Goal: Task Accomplishment & Management: Complete application form

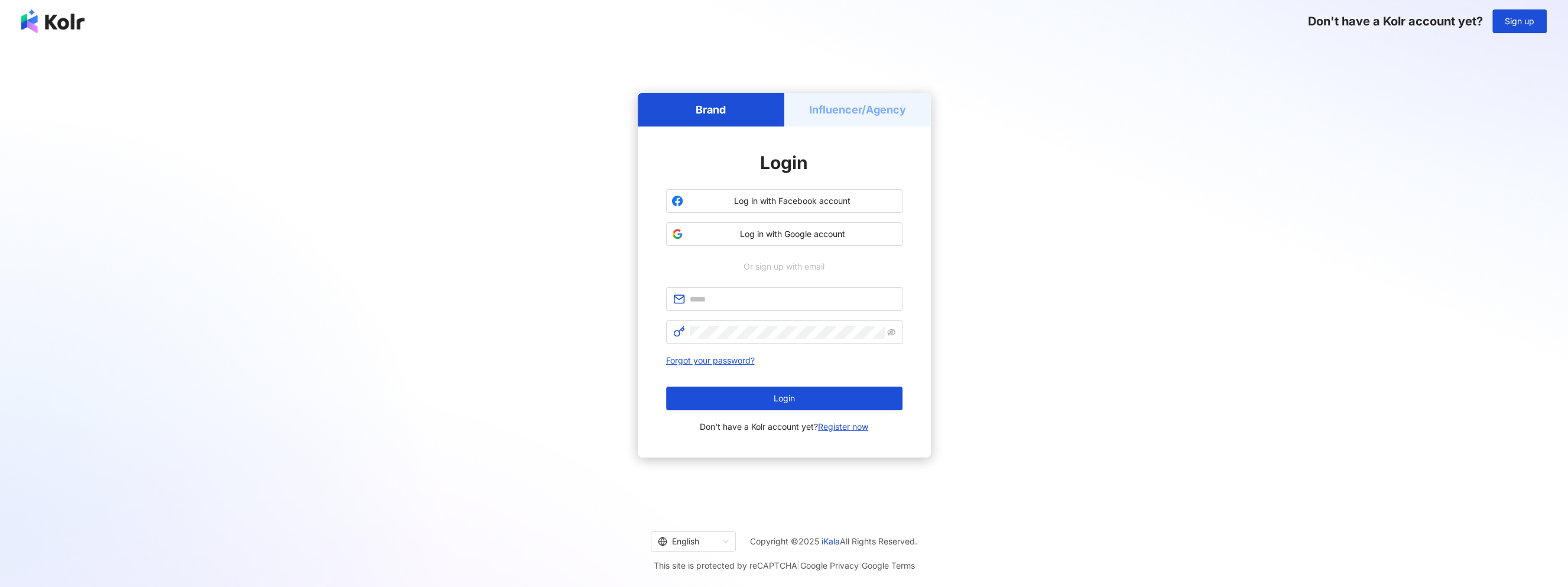
click at [866, 111] on h5 "Influencer/Agency" at bounding box center [857, 109] width 97 height 15
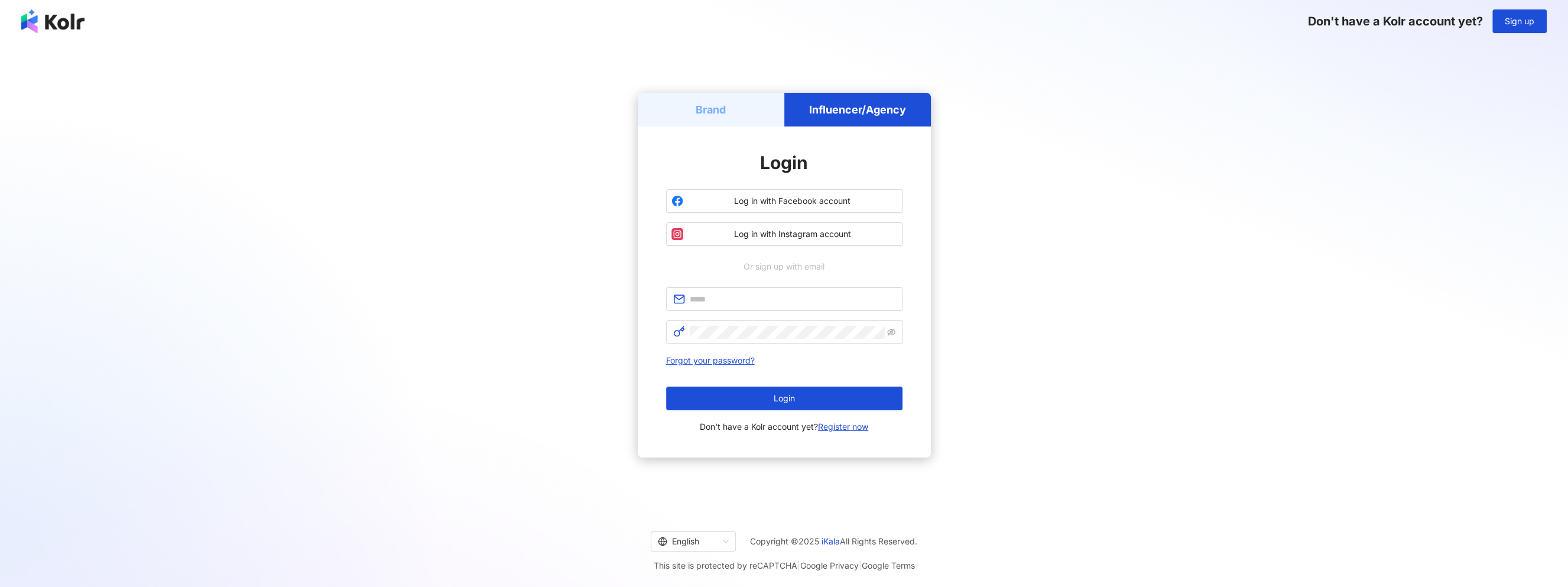
click at [736, 117] on div "Brand" at bounding box center [711, 109] width 147 height 33
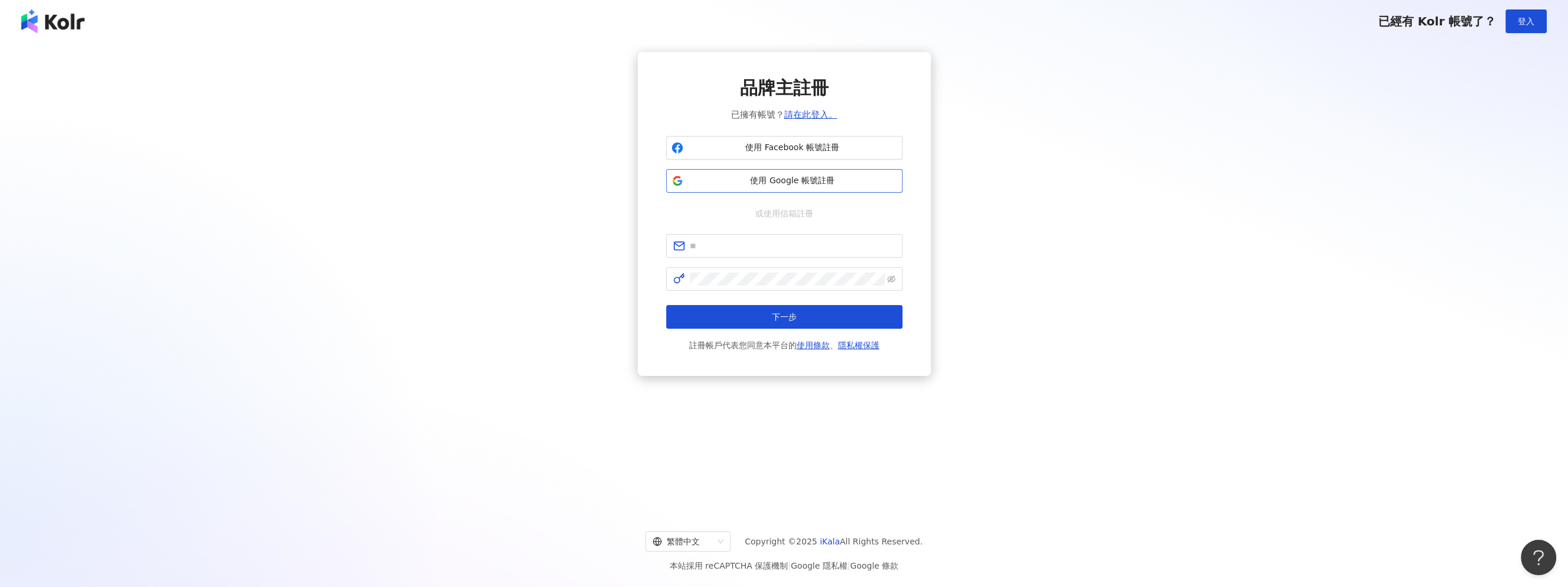
click at [802, 185] on span "使用 Google 帳號註冊" at bounding box center [793, 181] width 209 height 12
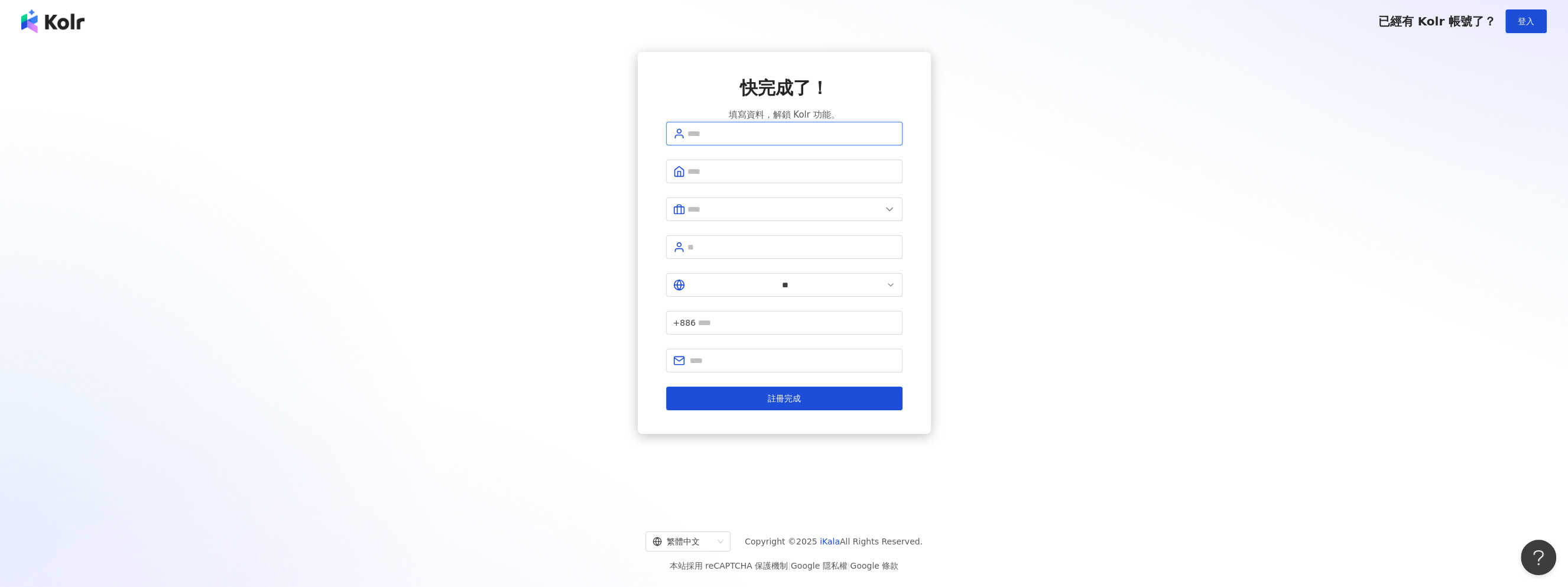
click at [771, 140] on input "text" at bounding box center [791, 133] width 208 height 13
drag, startPoint x: 806, startPoint y: 157, endPoint x: 754, endPoint y: 153, distance: 52.2
click at [754, 140] on input "**********" at bounding box center [791, 133] width 208 height 13
type input "**********"
click at [713, 178] on input "text" at bounding box center [791, 171] width 208 height 13
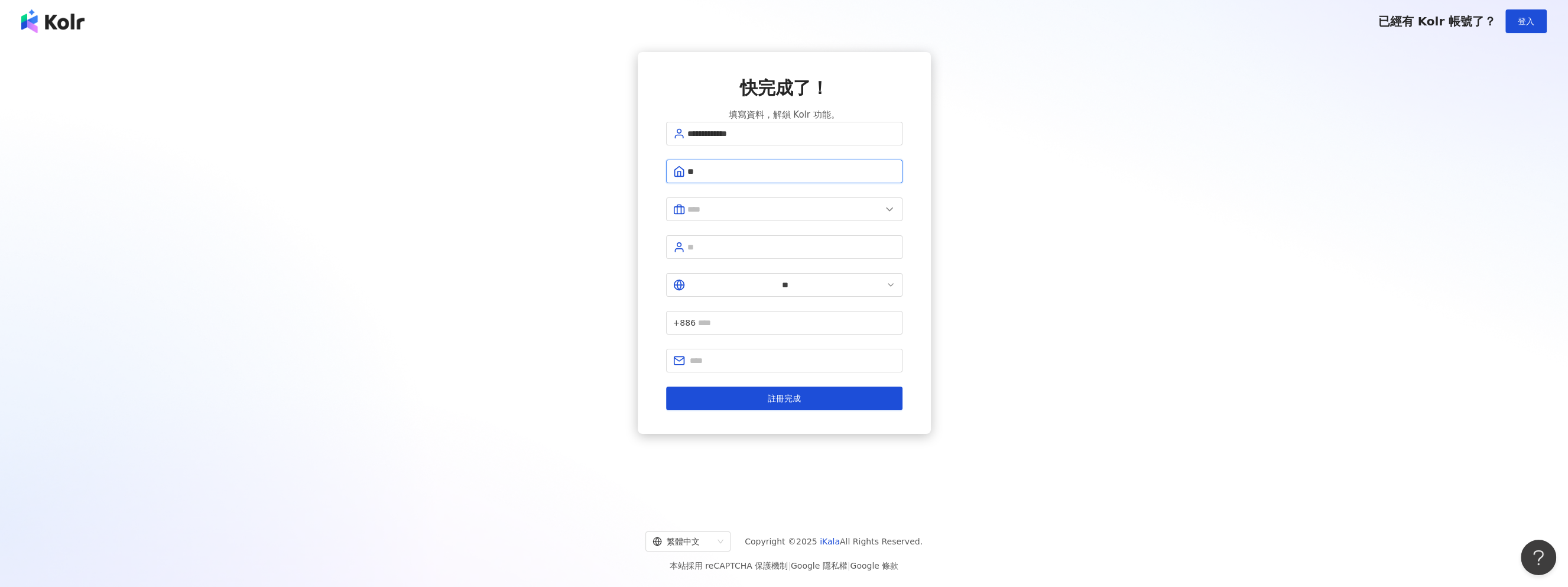
type input "**"
click at [746, 201] on form "**********" at bounding box center [784, 266] width 237 height 288
click at [742, 215] on input "text" at bounding box center [784, 209] width 194 height 13
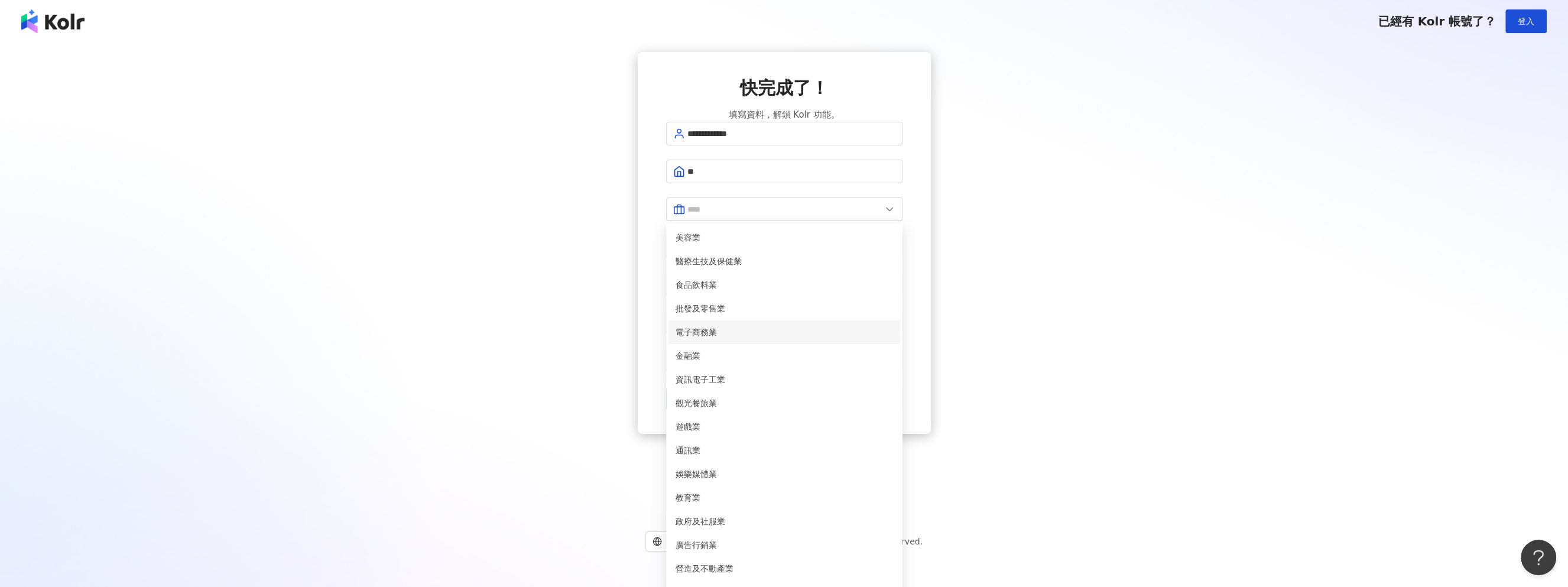
click at [732, 337] on span "電子商務業" at bounding box center [784, 332] width 217 height 13
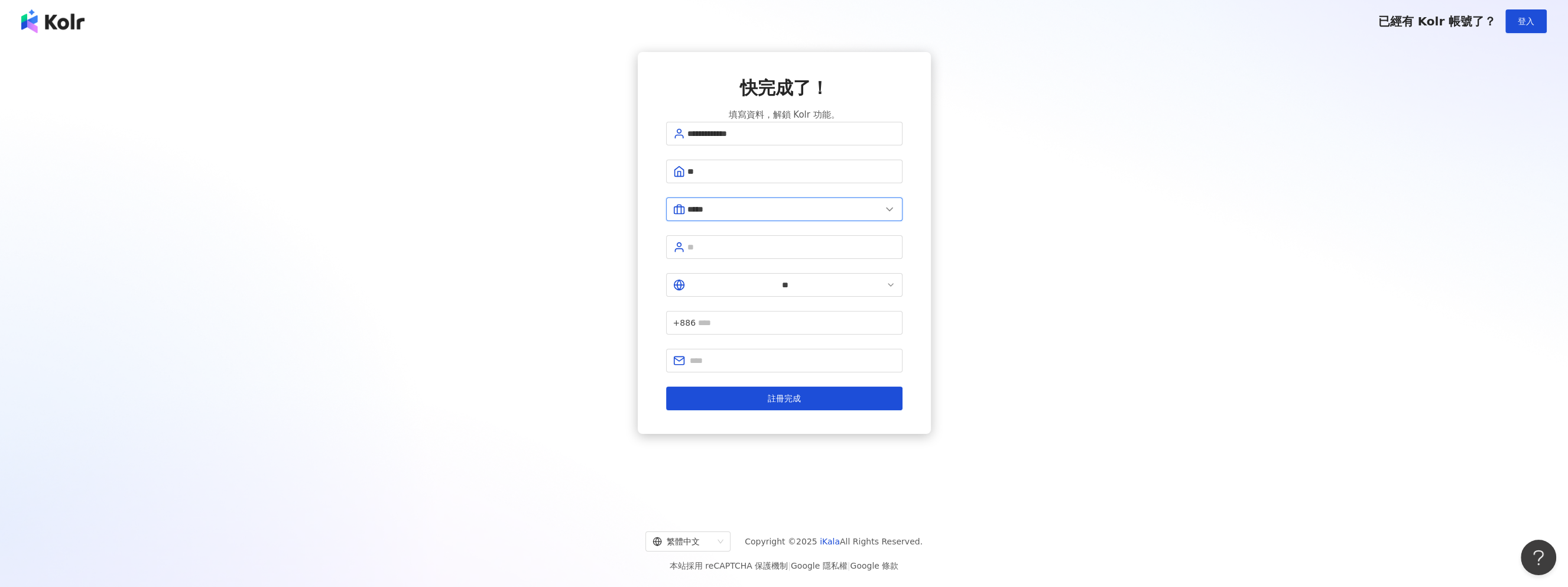
click at [732, 215] on input "*****" at bounding box center [784, 209] width 194 height 13
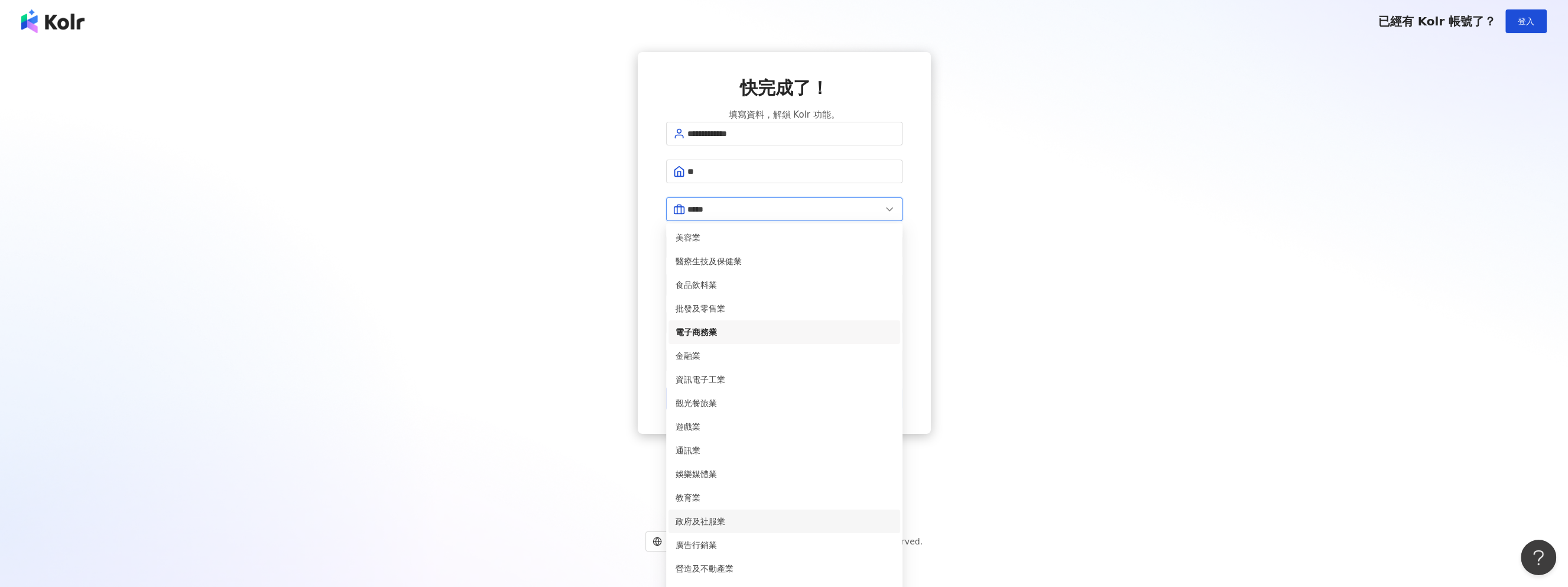
scroll to position [240, 0]
click at [738, 586] on span "其他" at bounding box center [784, 592] width 217 height 13
type input "**"
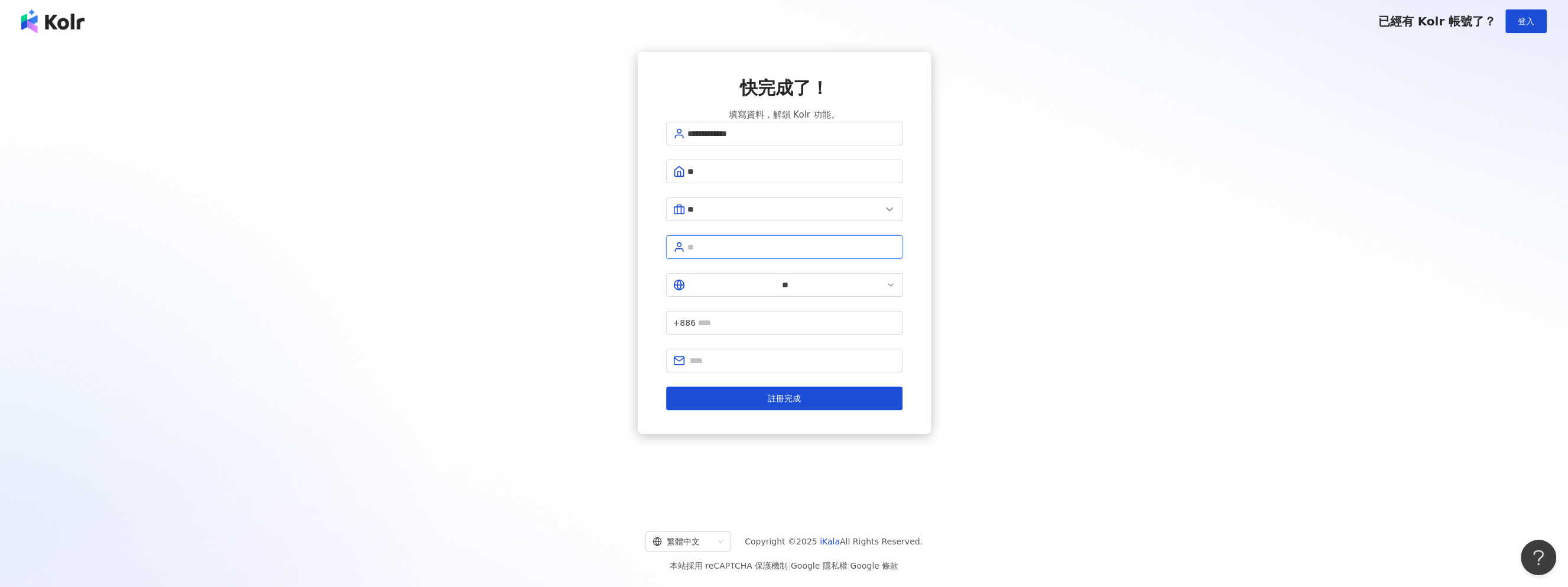
click at [771, 251] on input "text" at bounding box center [791, 246] width 208 height 13
type input "*"
type input "**"
click at [806, 317] on input "text" at bounding box center [796, 323] width 197 height 13
click at [710, 354] on input "text" at bounding box center [793, 360] width 206 height 13
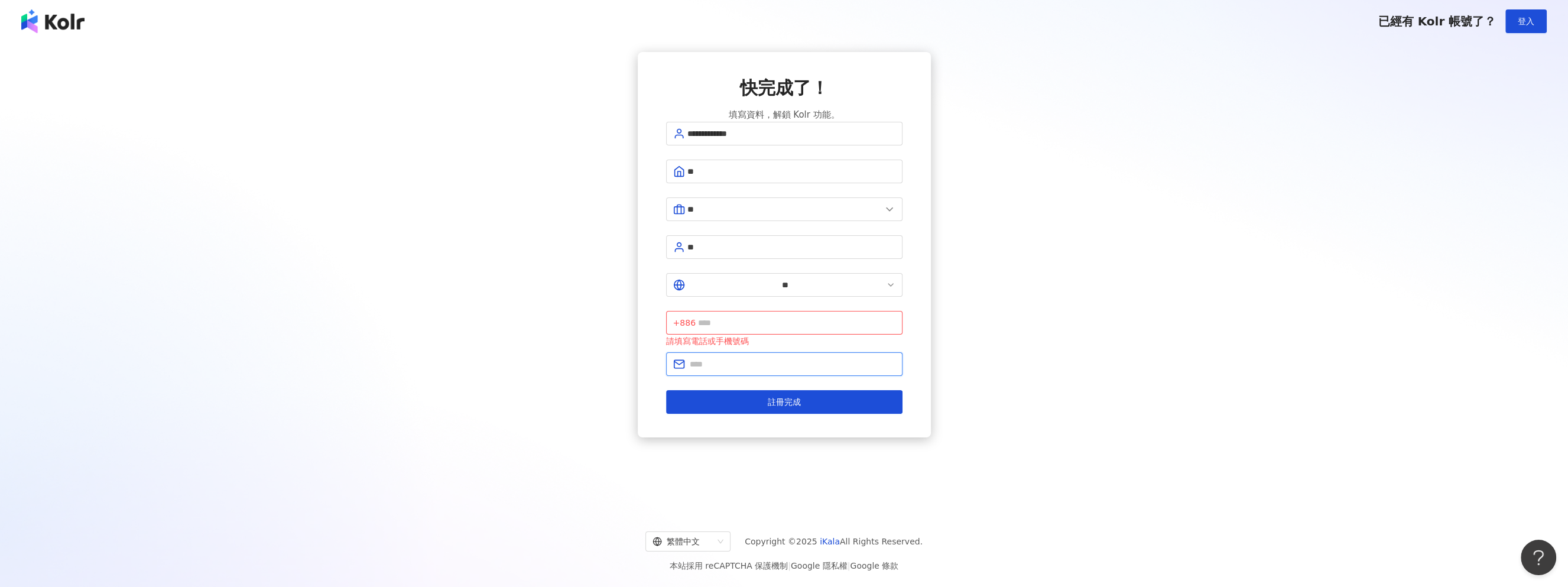
type input "**********"
drag, startPoint x: 804, startPoint y: 318, endPoint x: 599, endPoint y: 306, distance: 205.4
click at [602, 306] on div "**********" at bounding box center [784, 245] width 1540 height 385
type input "**********"
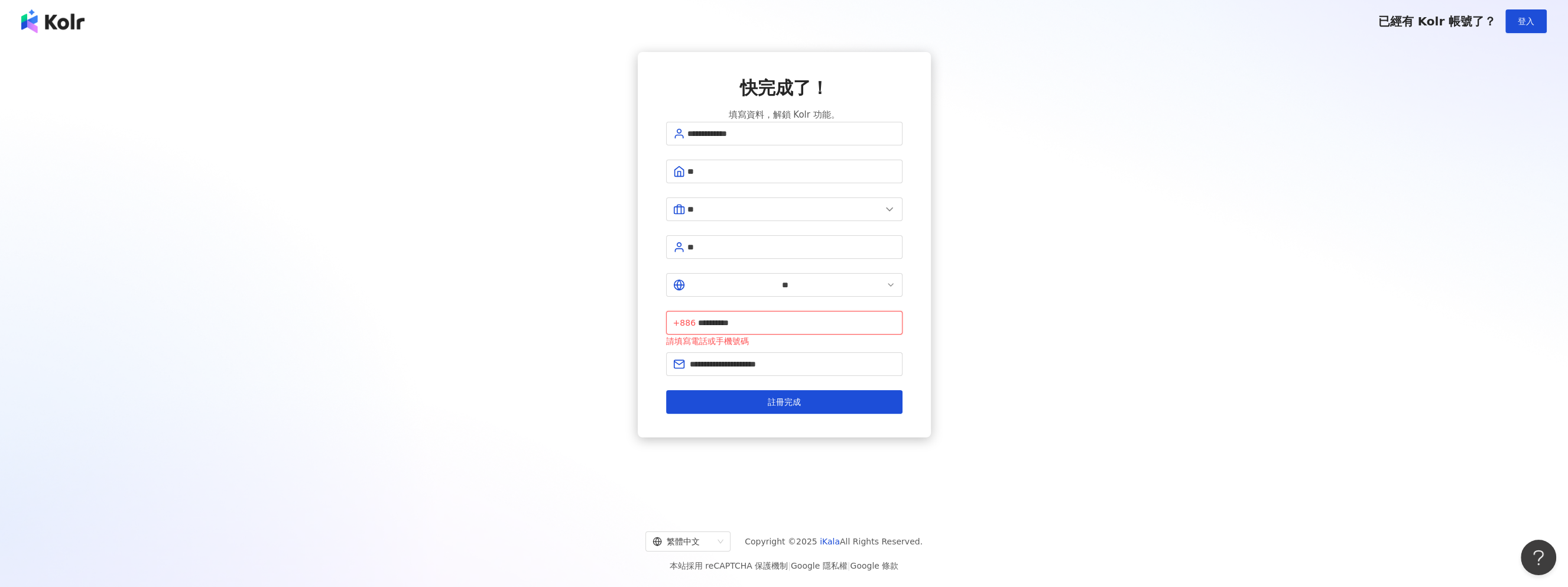
drag, startPoint x: 818, startPoint y: 281, endPoint x: 759, endPoint y: 276, distance: 59.2
click at [759, 317] on input "**********" at bounding box center [796, 323] width 197 height 13
type input "*"
click at [738, 390] on button "註冊完成" at bounding box center [784, 402] width 237 height 24
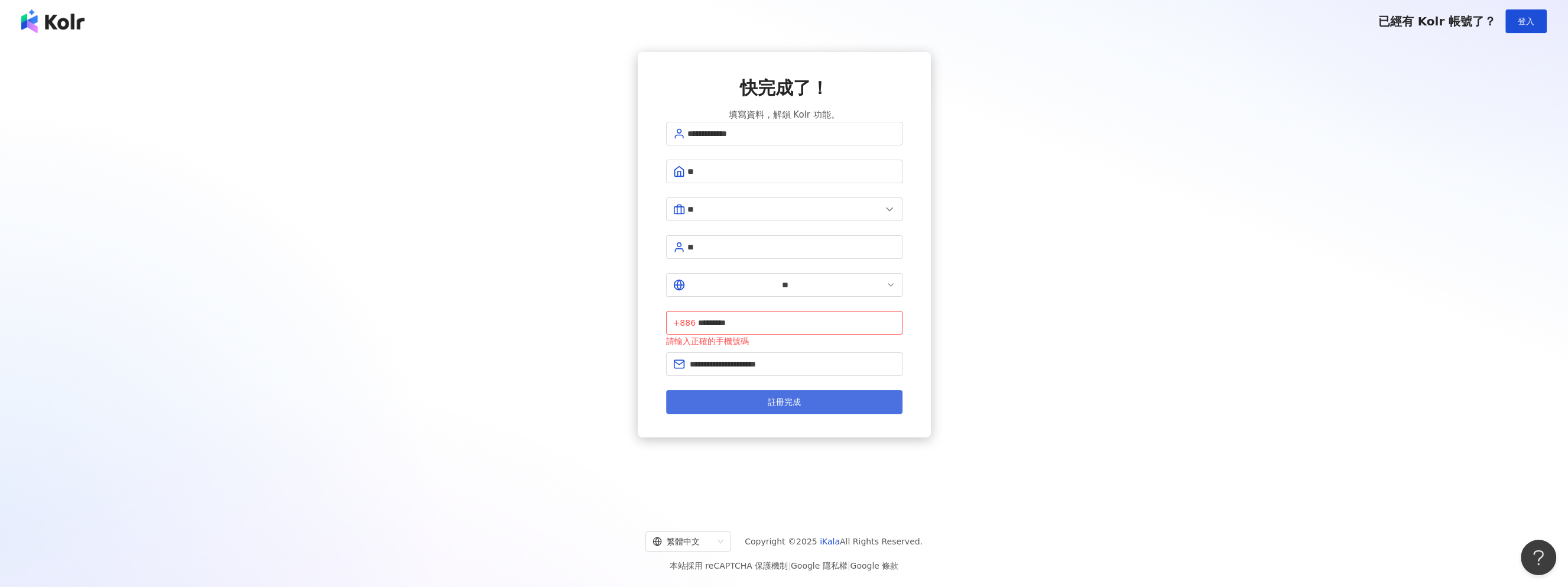
click at [823, 390] on button "註冊完成" at bounding box center [784, 402] width 237 height 24
drag, startPoint x: 808, startPoint y: 284, endPoint x: 746, endPoint y: 282, distance: 62.0
click at [766, 317] on input "*********" at bounding box center [796, 323] width 197 height 13
click at [696, 317] on span "+886" at bounding box center [685, 323] width 22 height 13
click at [754, 317] on input "*********" at bounding box center [796, 323] width 197 height 13
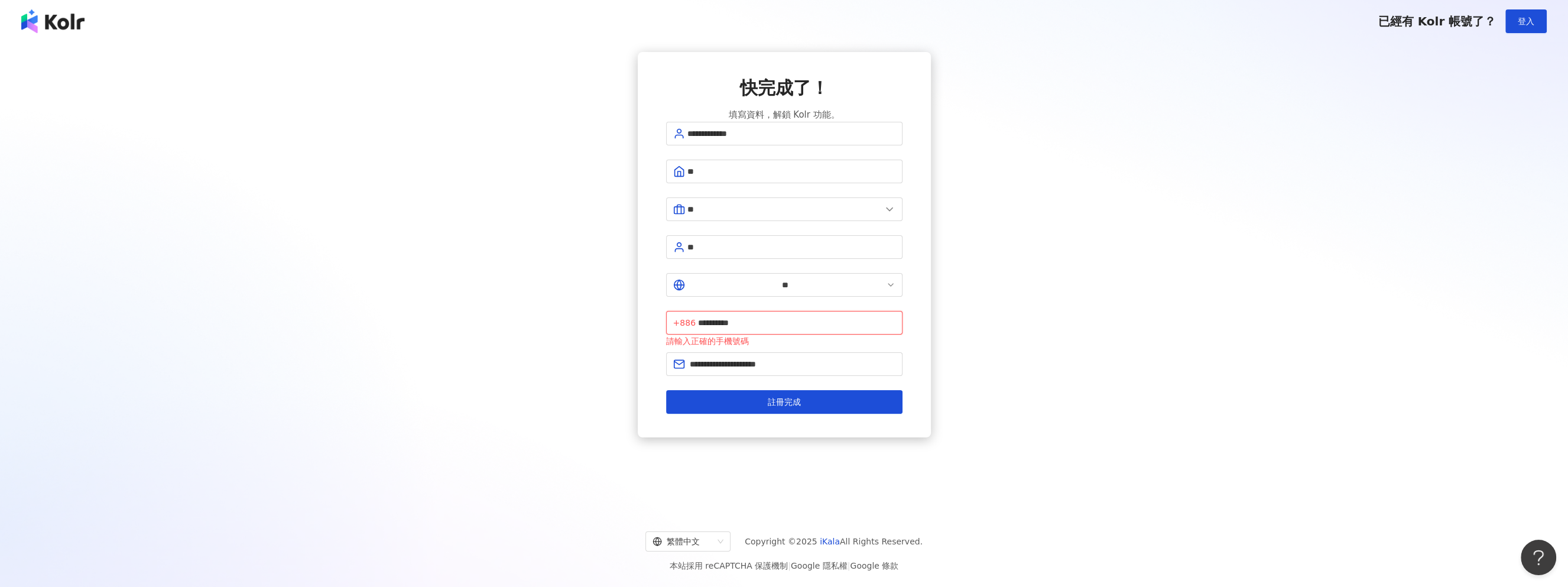
type input "**********"
click at [1120, 392] on div "**********" at bounding box center [784, 245] width 1540 height 385
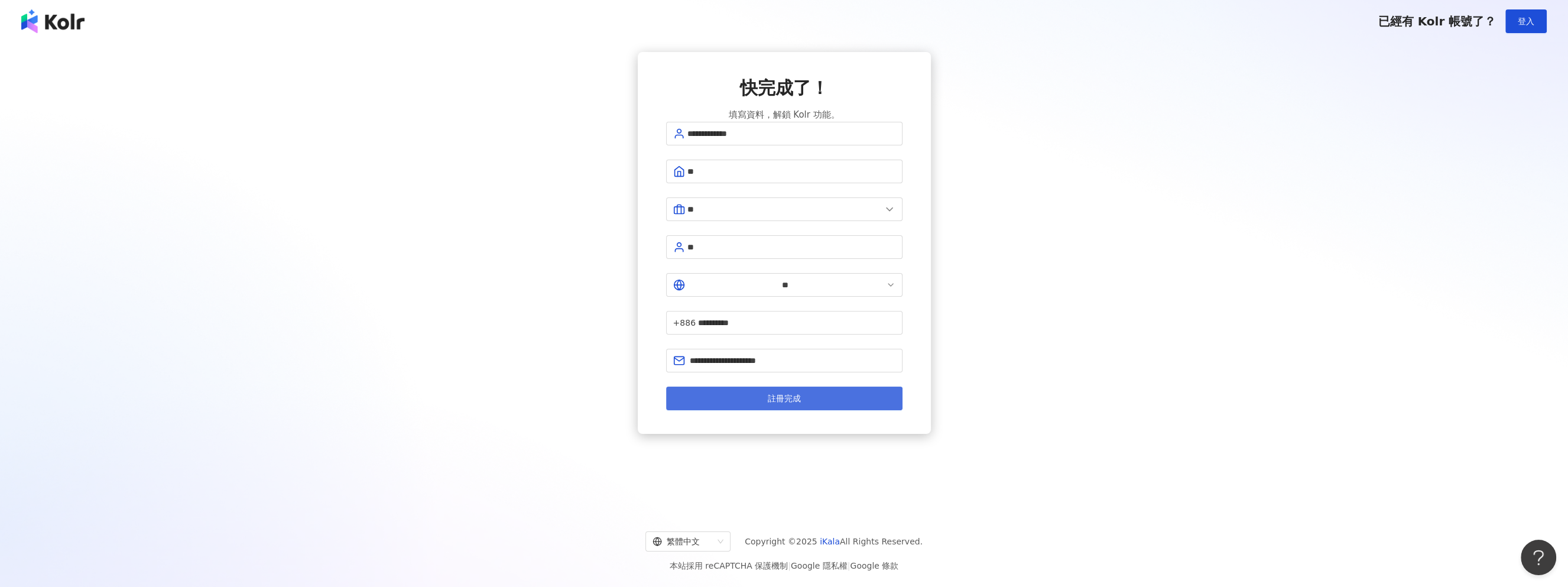
click at [790, 394] on span "註冊完成" at bounding box center [784, 398] width 33 height 9
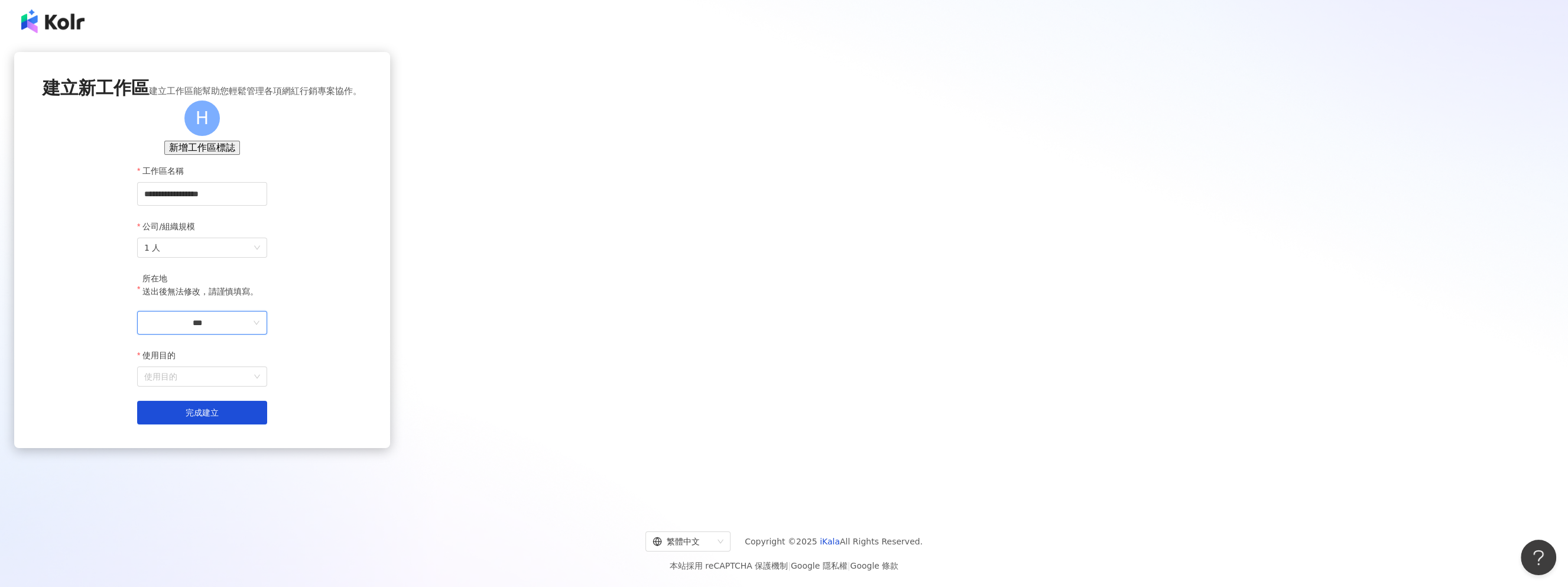
click at [251, 330] on input "***" at bounding box center [197, 323] width 106 height 13
click at [265, 385] on div "台灣" at bounding box center [256, 378] width 16 height 13
click at [260, 386] on input "使用目的" at bounding box center [202, 377] width 116 height 19
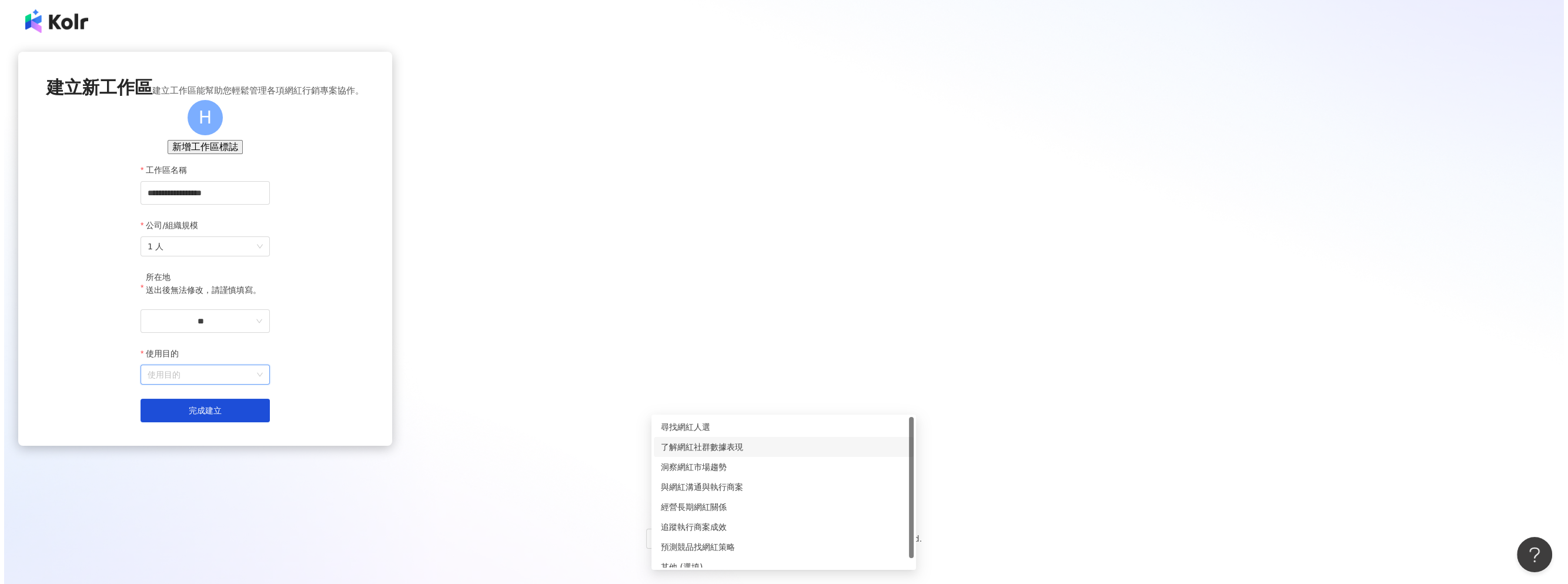
scroll to position [9, 0]
click at [772, 518] on div "追蹤執行商案成效" at bounding box center [779, 517] width 246 height 13
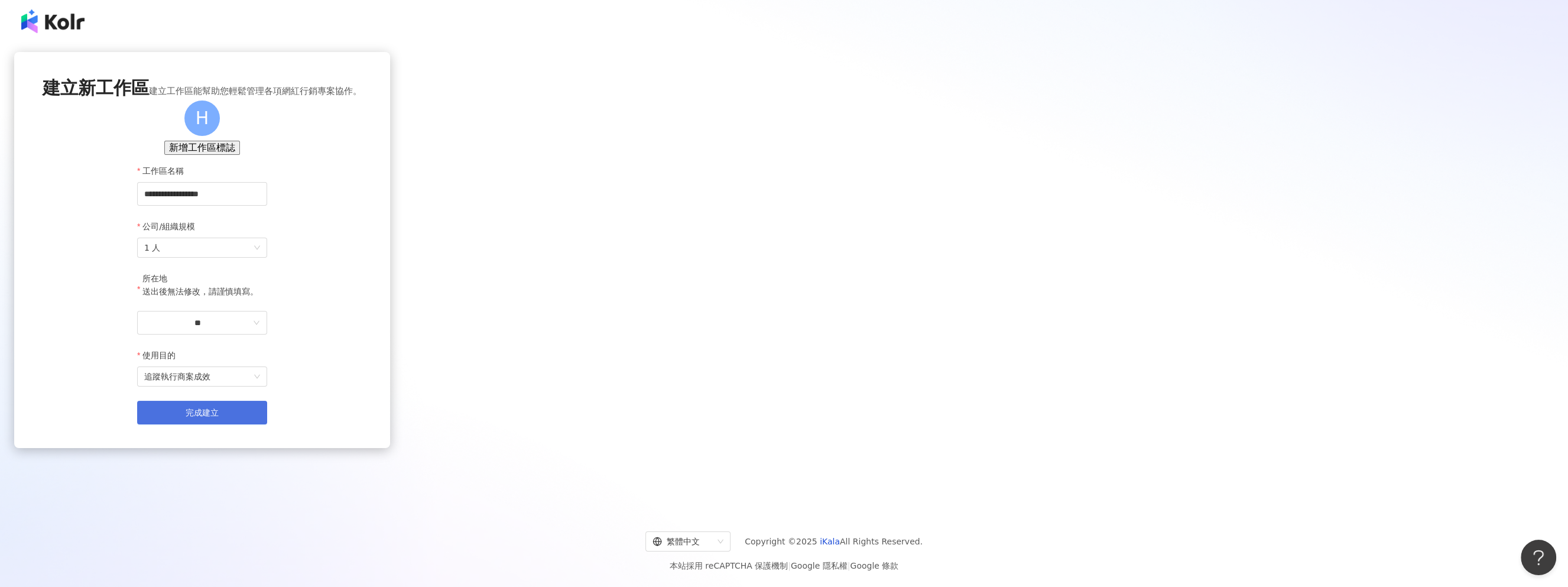
click at [219, 417] on span "完成建立" at bounding box center [202, 412] width 33 height 9
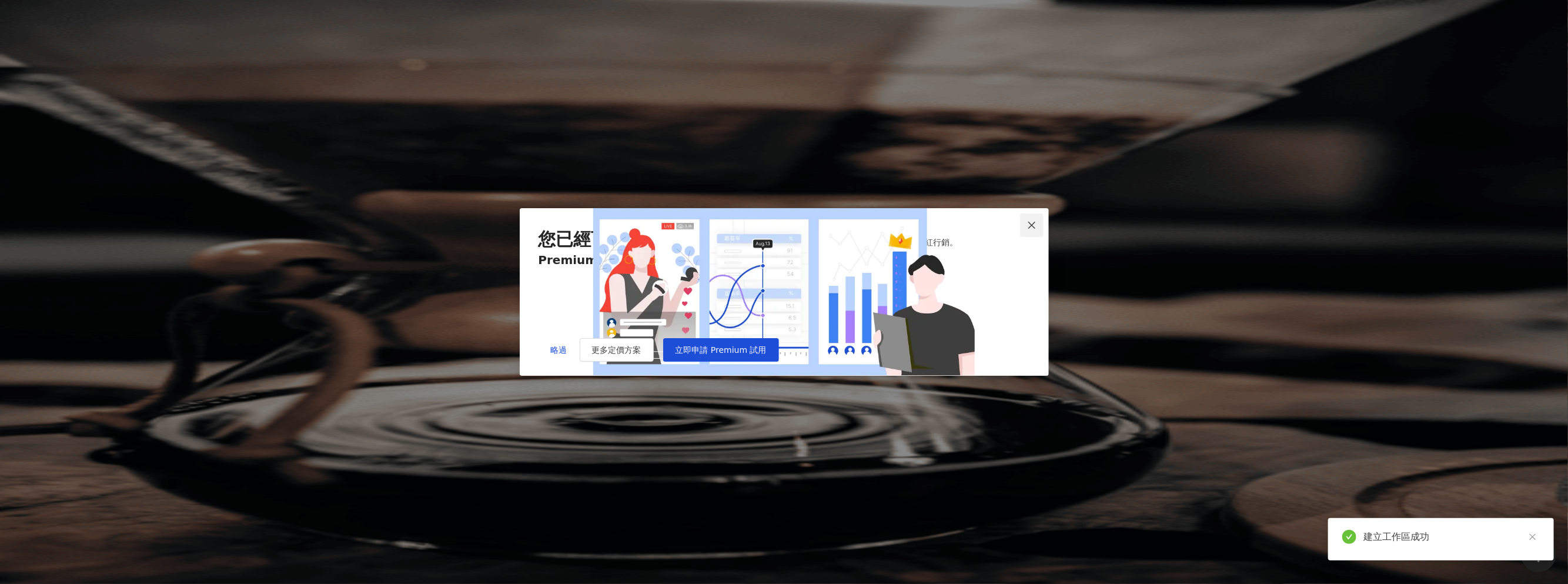
click at [1028, 213] on button "Close" at bounding box center [1032, 225] width 24 height 24
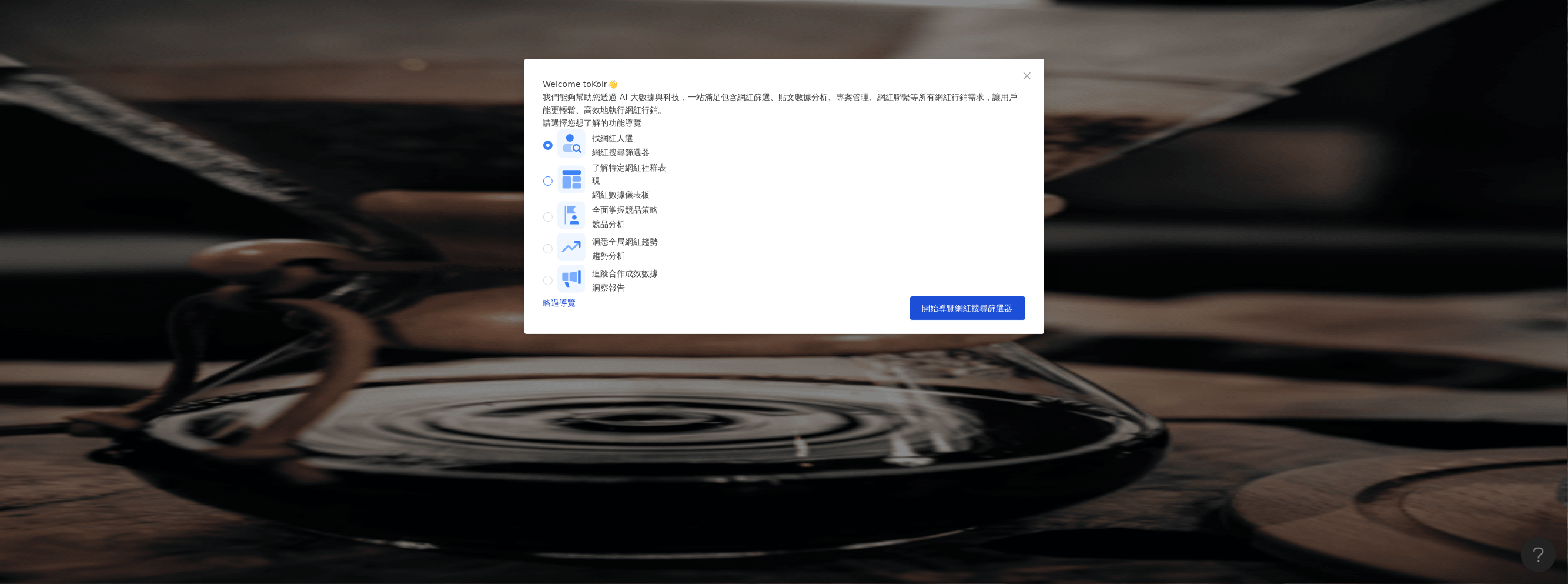
click at [670, 201] on div "網紅數據儀表板" at bounding box center [631, 194] width 78 height 13
click at [586, 228] on icon at bounding box center [571, 215] width 28 height 28
click at [675, 201] on label "了解特定網紅社群表現 網紅數據儀表板" at bounding box center [609, 181] width 131 height 40
click at [658, 228] on div "全面掌握競品策略 競品分析" at bounding box center [608, 217] width 101 height 32
click at [670, 187] on div "了解特定網紅社群表現" at bounding box center [631, 174] width 78 height 26
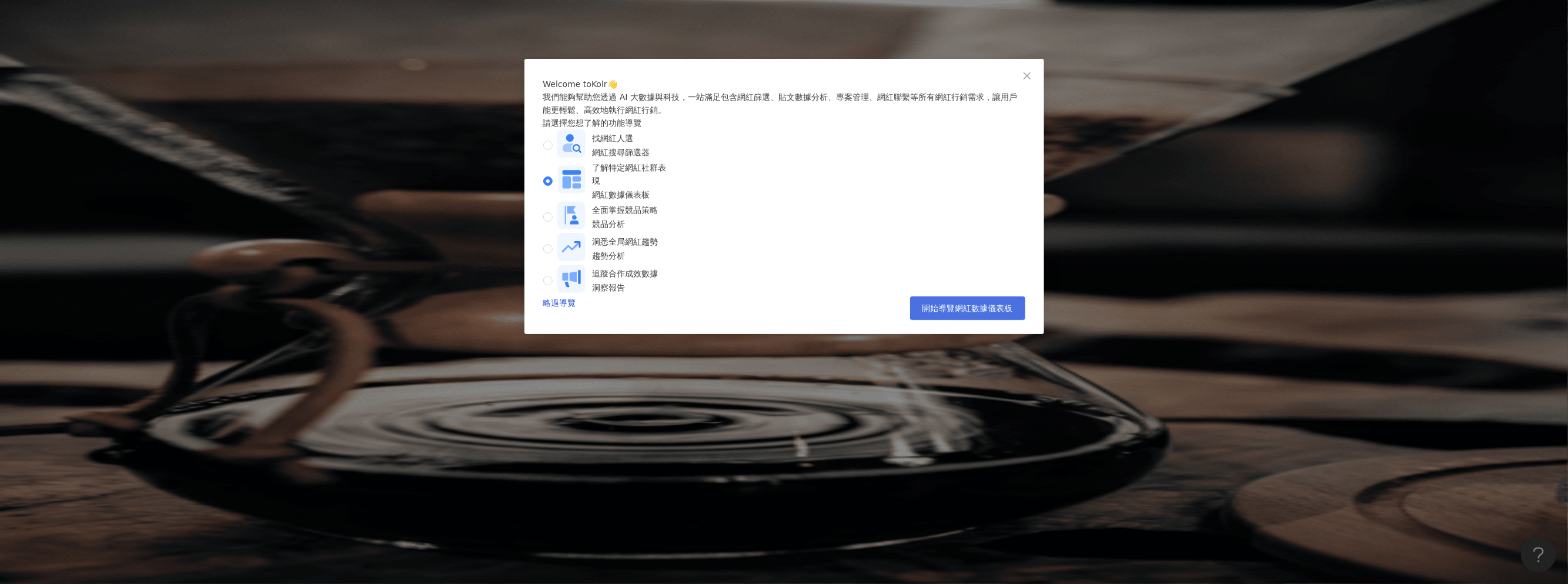
click at [948, 312] on span "開始導覽網紅數據儀表板" at bounding box center [968, 307] width 90 height 9
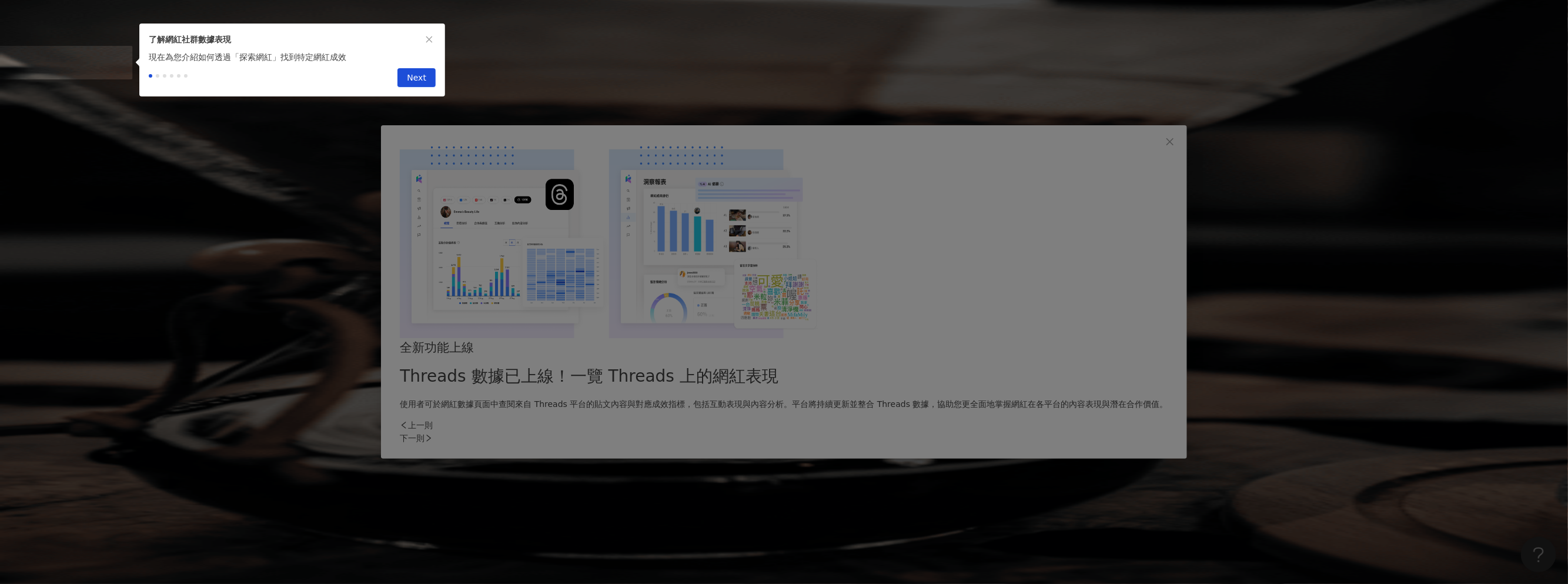
click at [422, 79] on span "Next" at bounding box center [417, 79] width 20 height 19
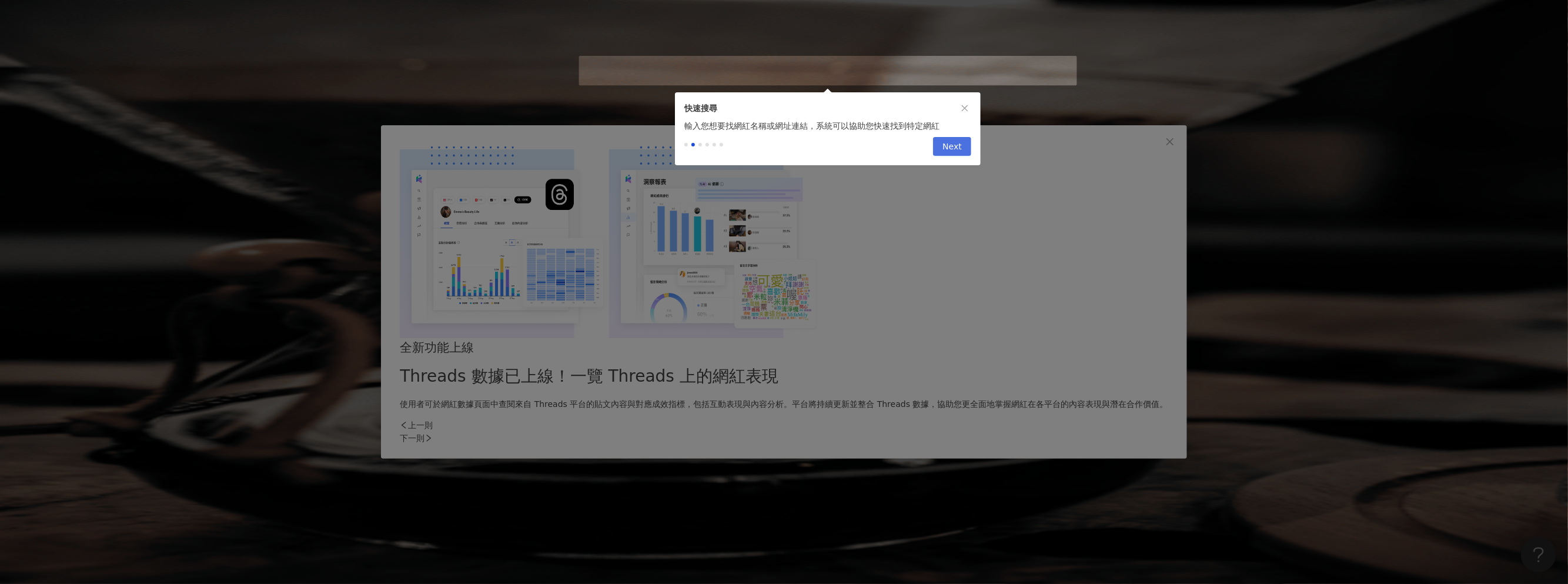
type input "**********"
click at [966, 156] on button "Next" at bounding box center [952, 146] width 38 height 19
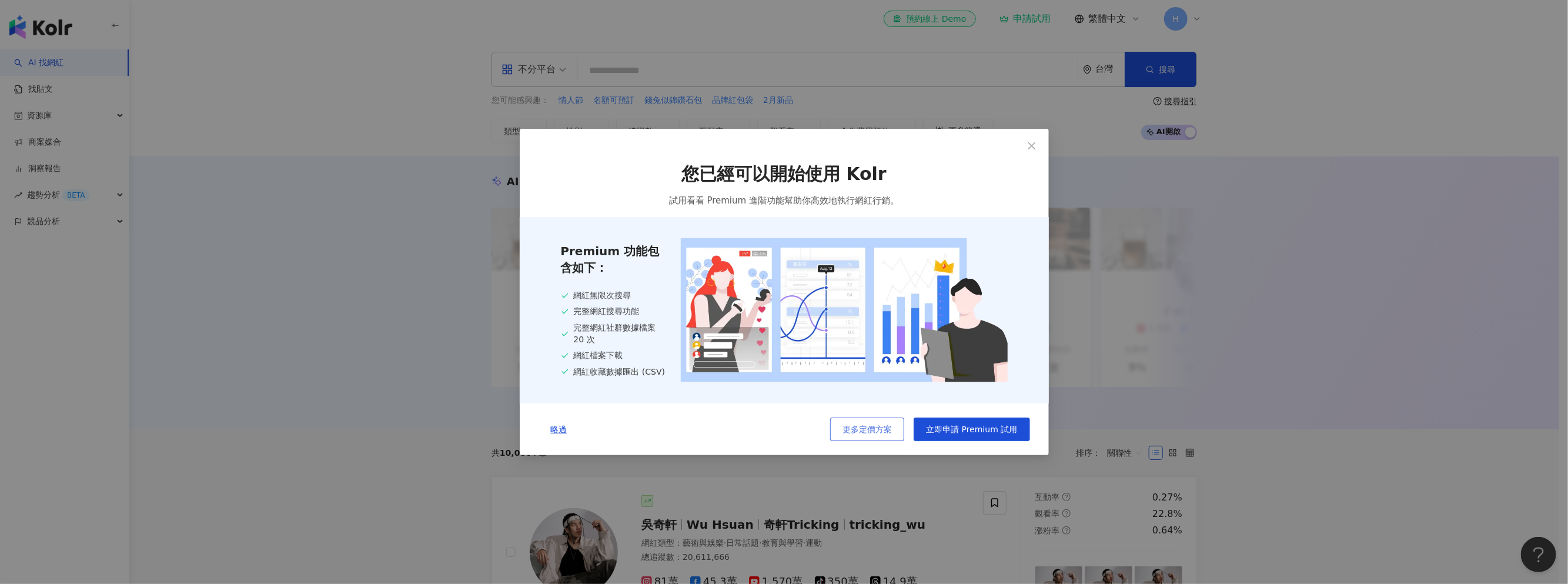
click at [868, 426] on span "更多定價方案" at bounding box center [867, 429] width 50 height 9
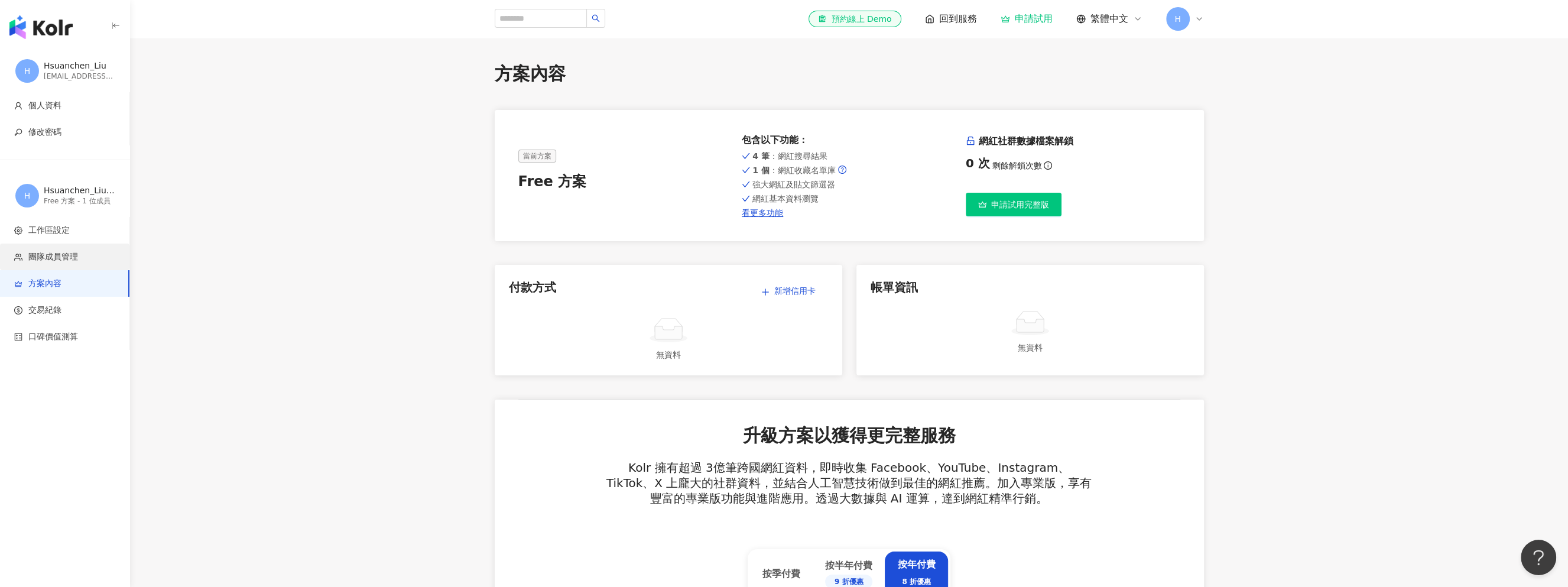
click at [70, 258] on span "團隊成員管理" at bounding box center [53, 257] width 50 height 12
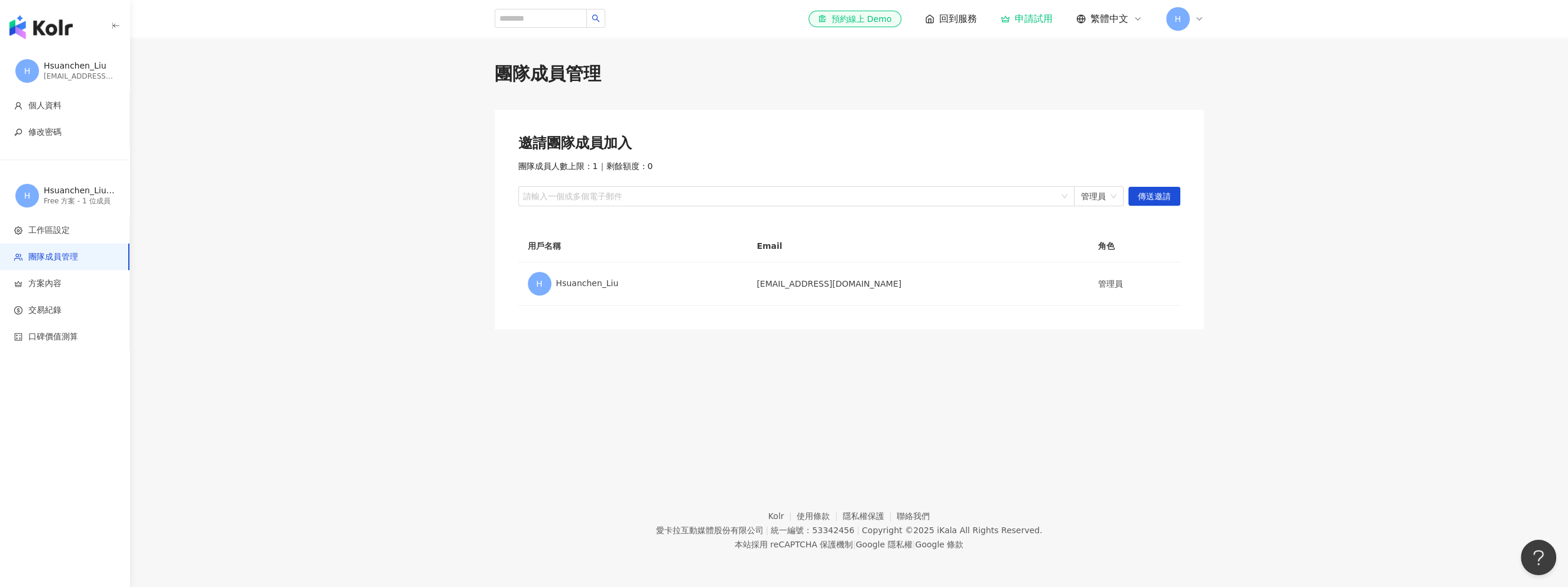
click at [45, 25] on img "button" at bounding box center [41, 27] width 64 height 24
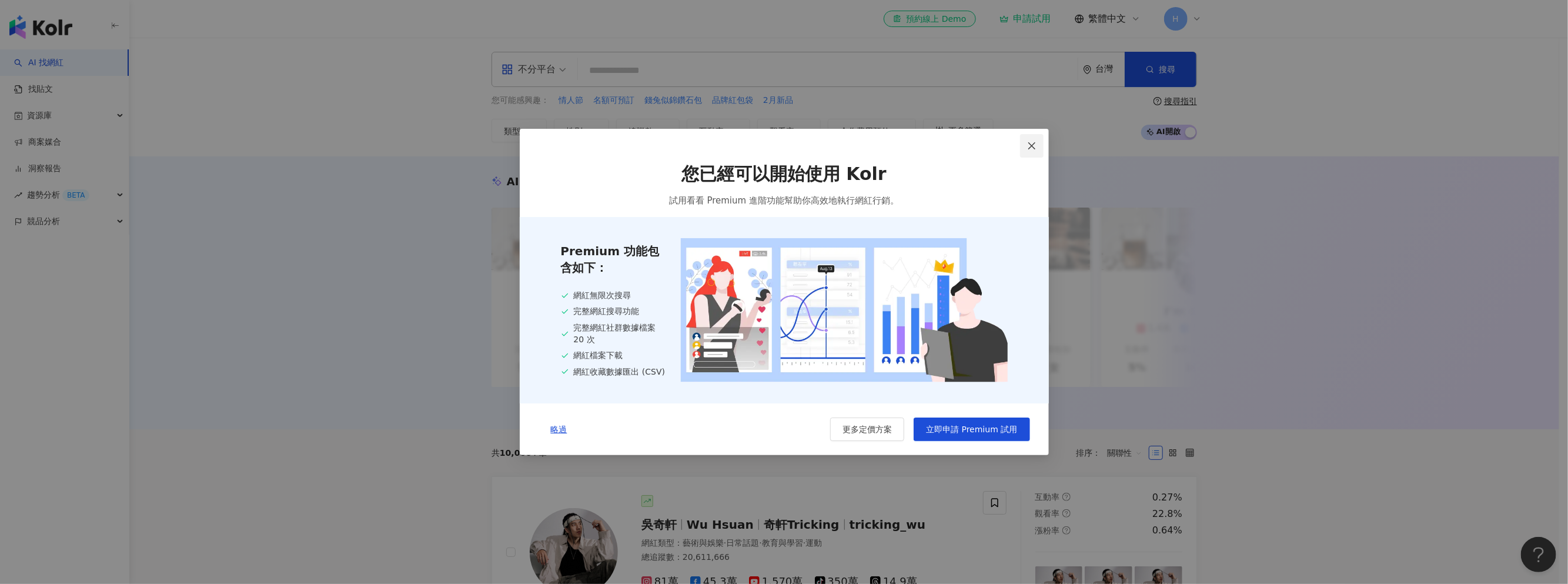
click at [1033, 137] on button "Close" at bounding box center [1032, 146] width 24 height 24
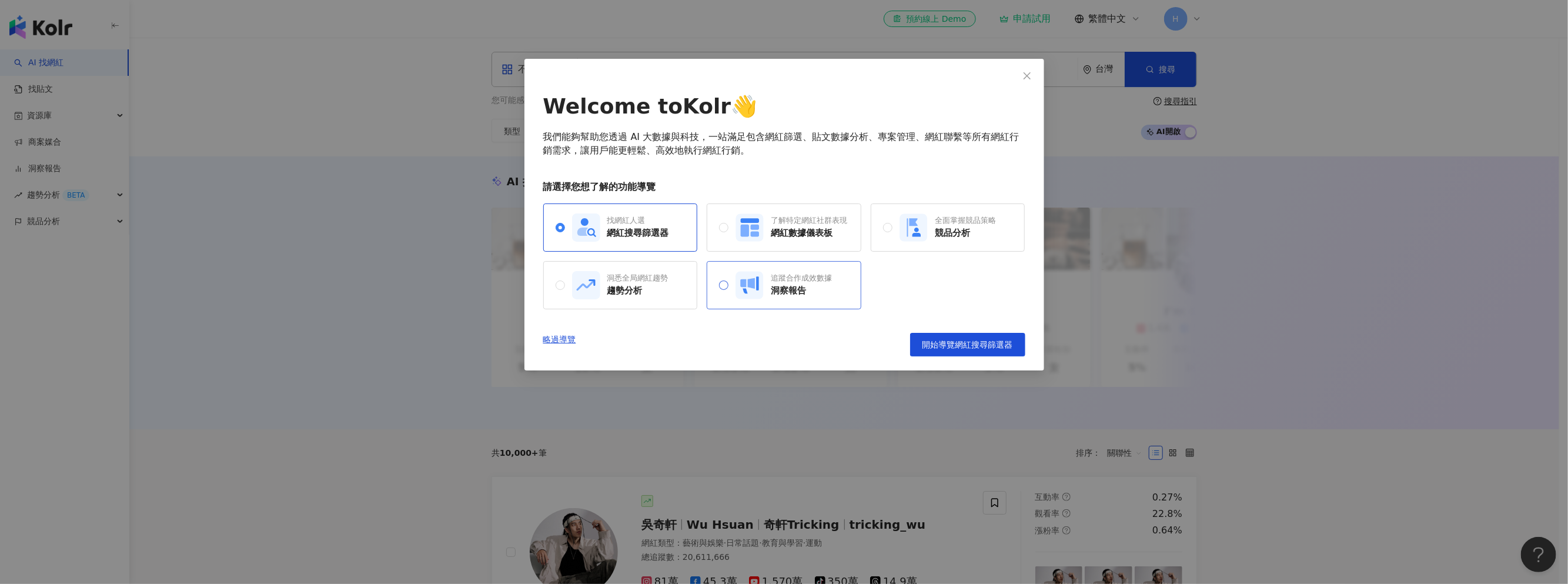
click at [815, 283] on div "追蹤合作成效數據" at bounding box center [801, 278] width 61 height 10
click at [971, 340] on span "開始導覽洞察報告" at bounding box center [980, 344] width 66 height 9
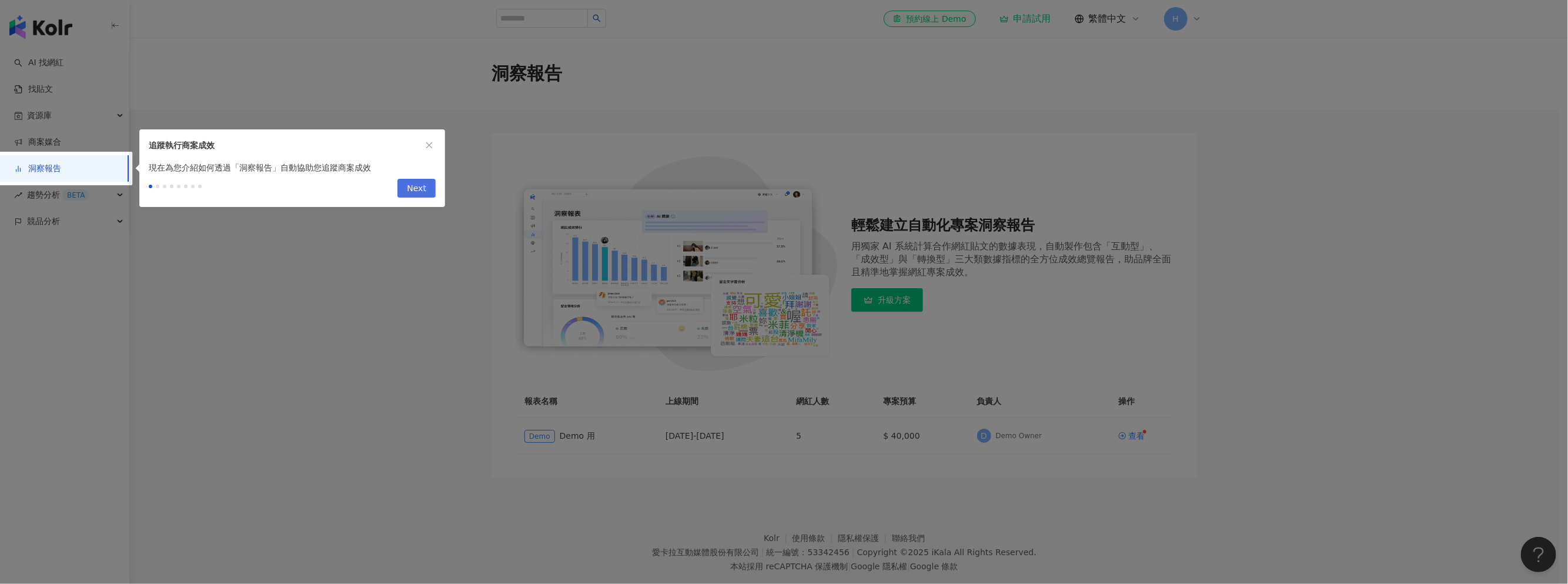
click at [423, 190] on span "Next" at bounding box center [417, 189] width 20 height 19
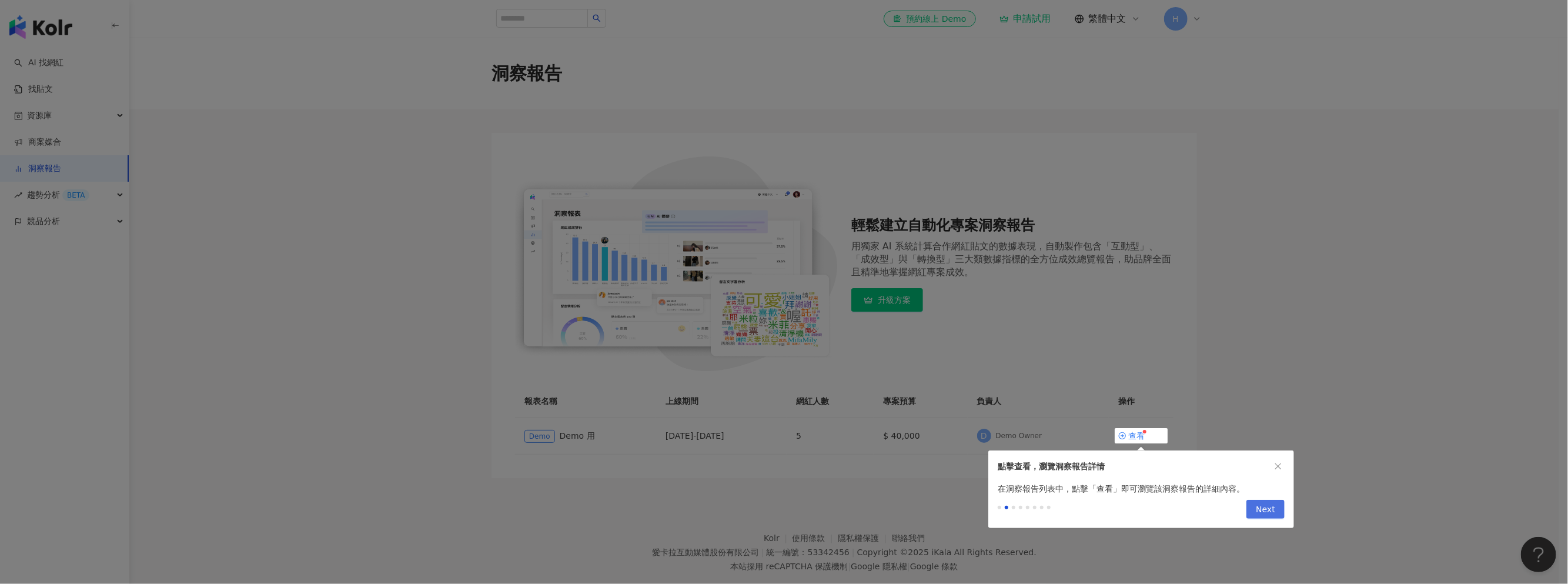
click at [1273, 507] on span "Next" at bounding box center [1265, 510] width 20 height 19
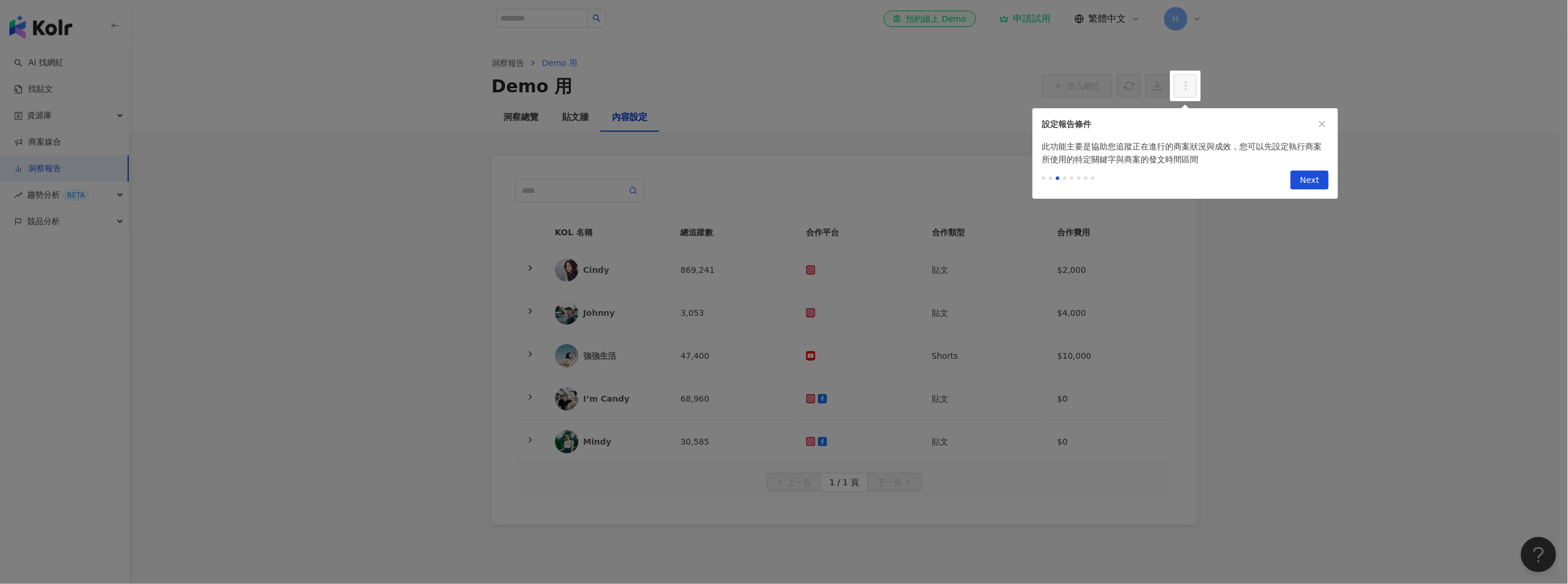
click at [1314, 177] on span "Next" at bounding box center [1309, 180] width 20 height 19
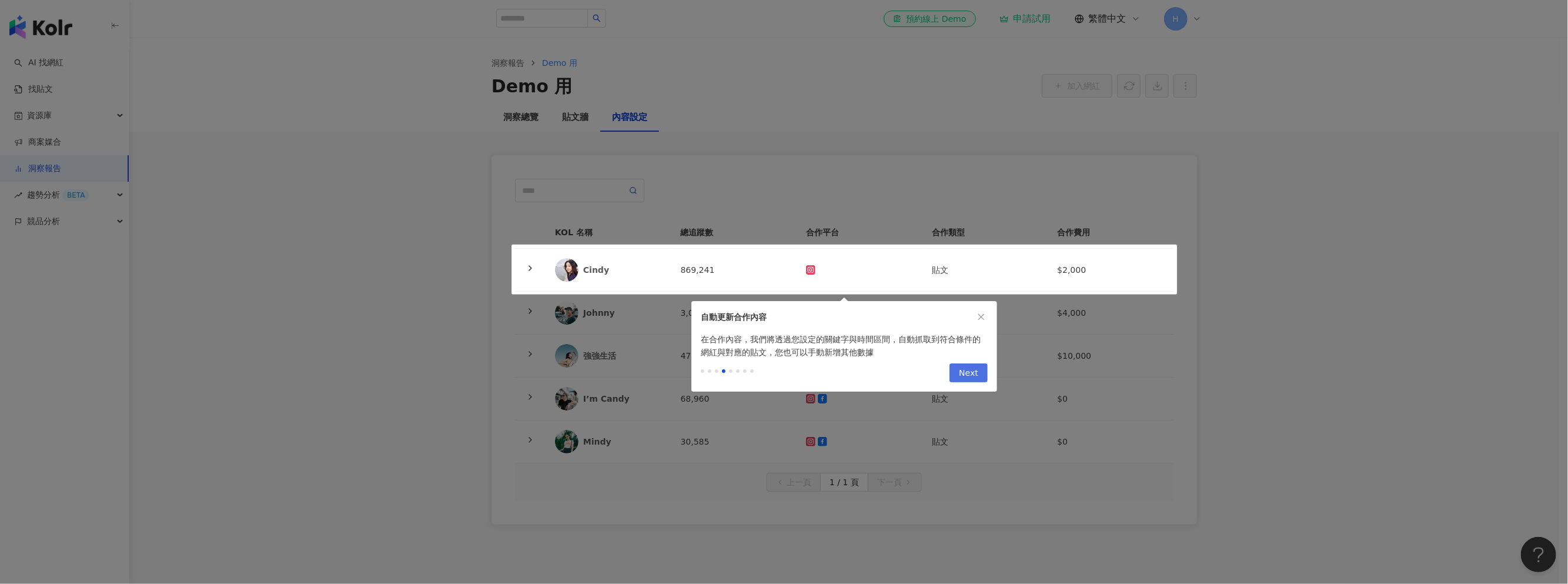
click at [969, 375] on span "Next" at bounding box center [968, 373] width 20 height 19
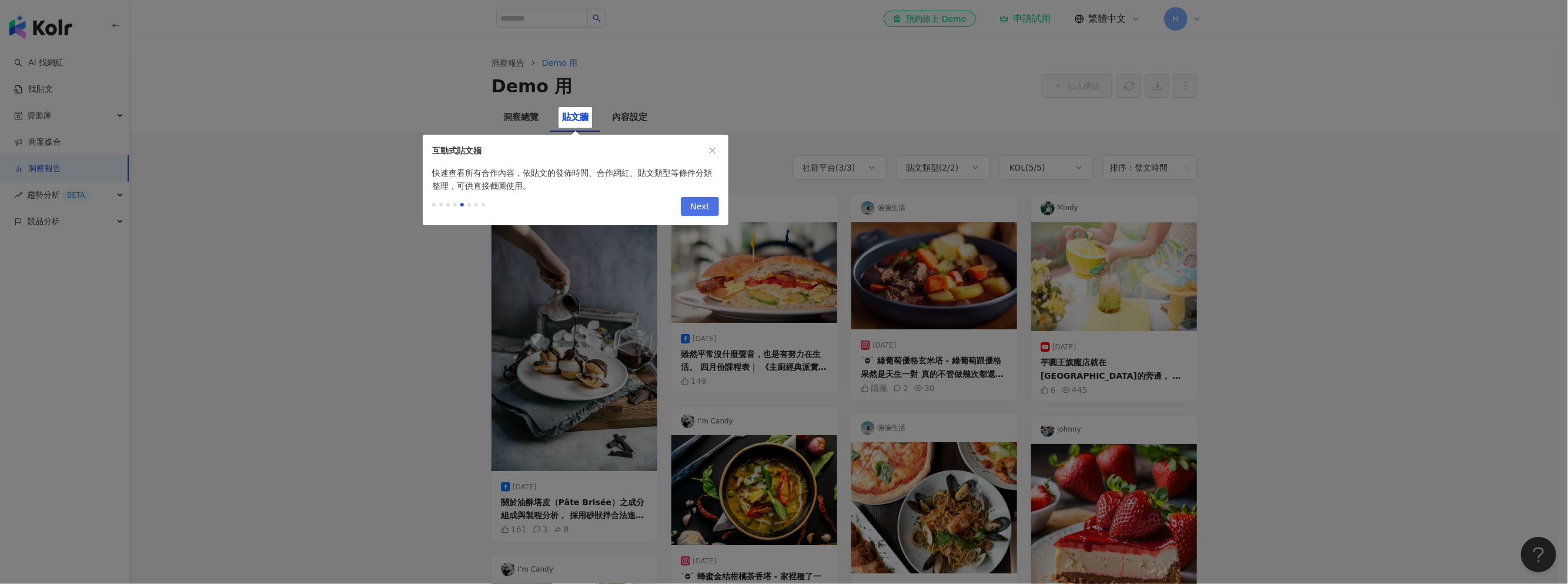
click at [702, 206] on span "Next" at bounding box center [700, 207] width 20 height 19
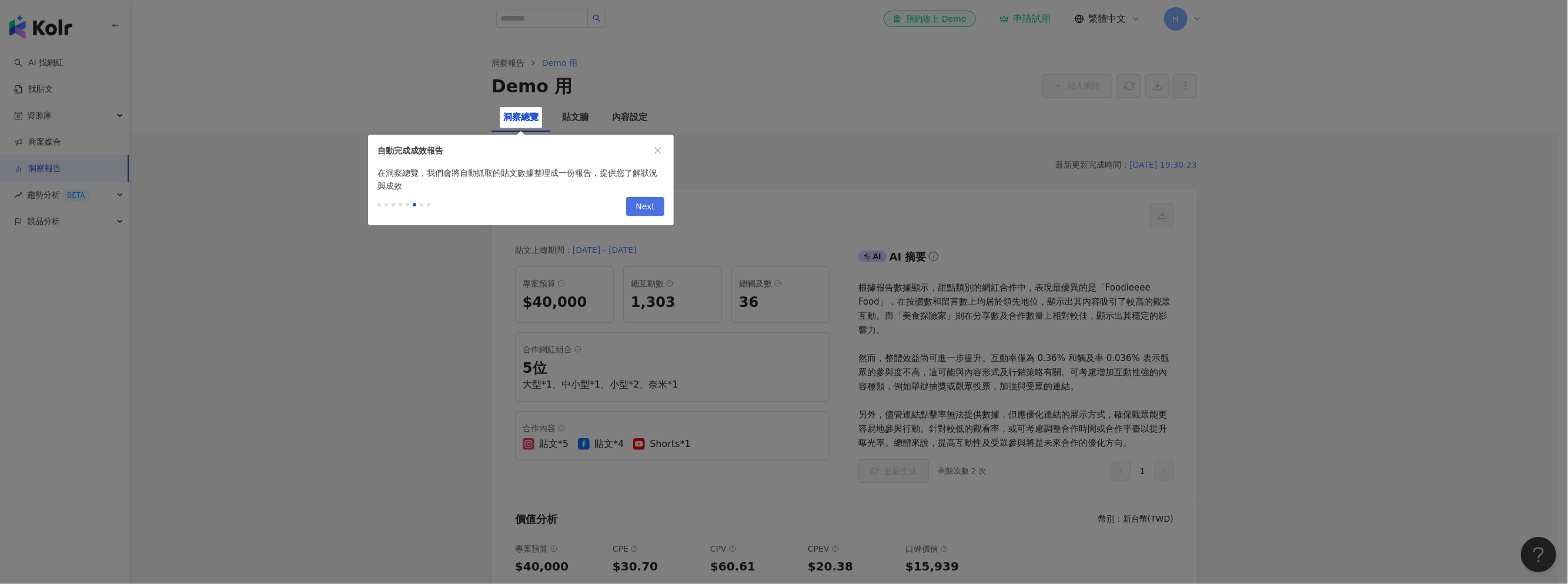
click at [650, 206] on span "Next" at bounding box center [645, 207] width 20 height 19
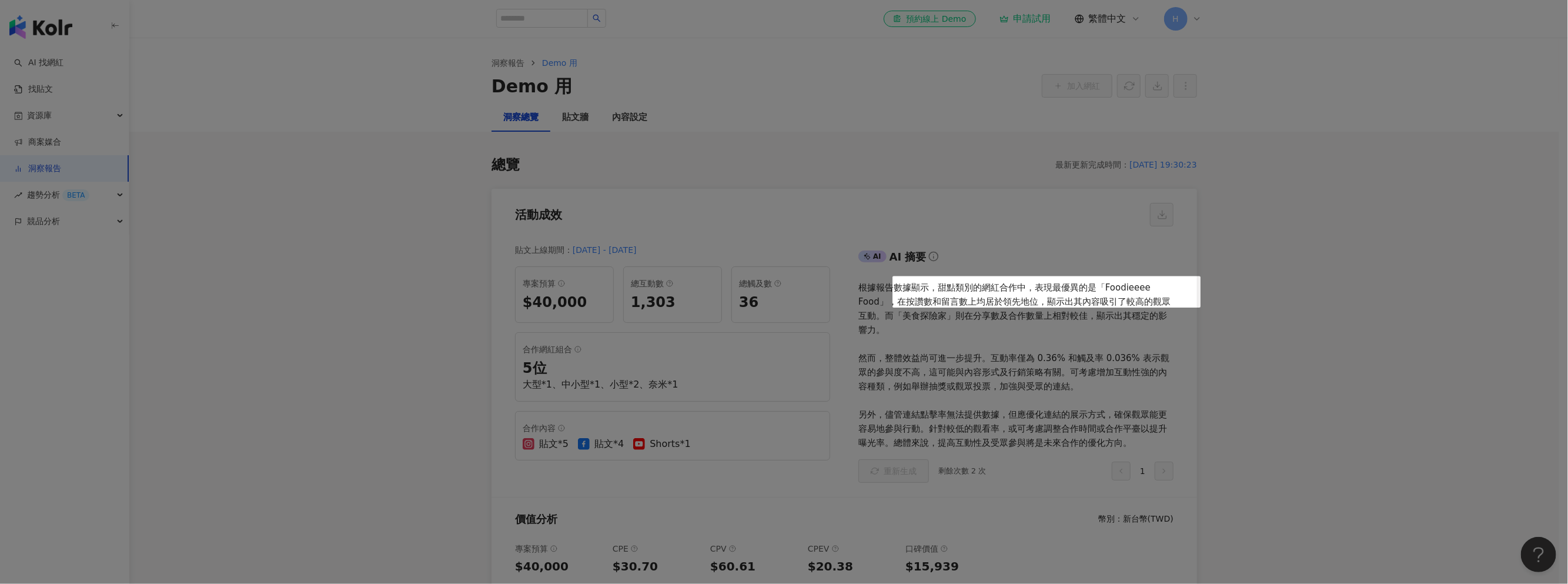
scroll to position [342, 0]
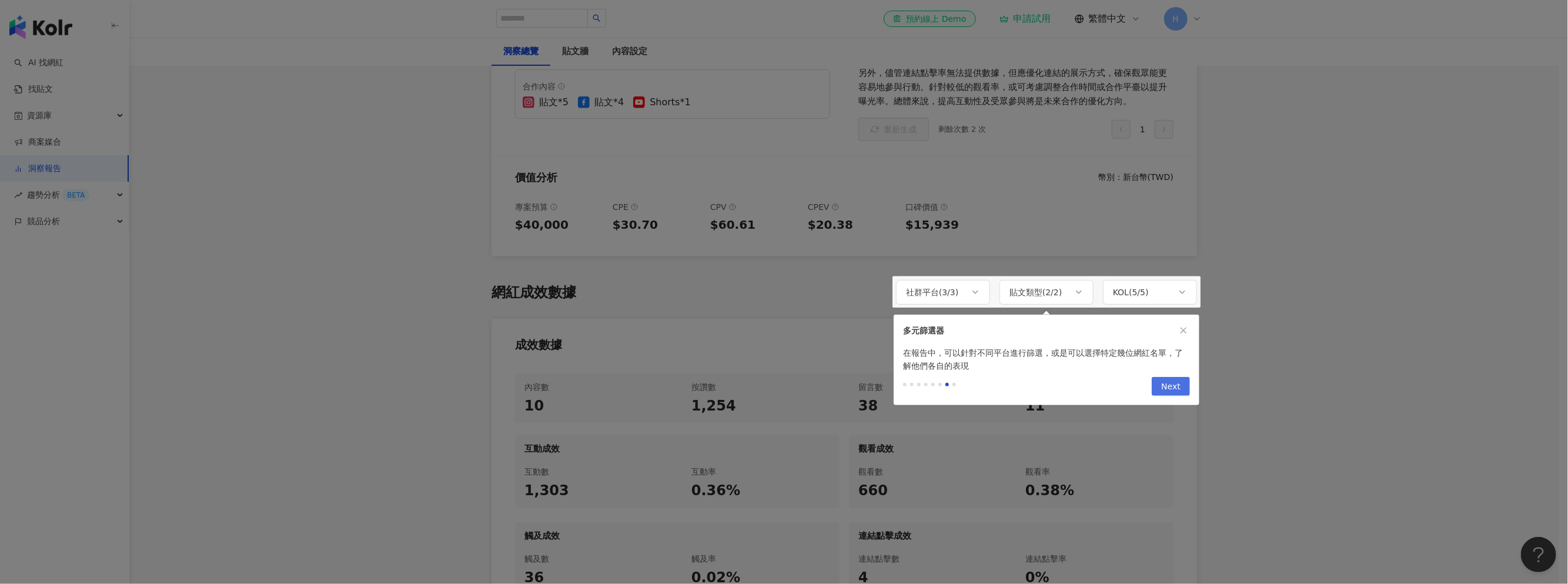
click at [1165, 390] on span "Next" at bounding box center [1170, 387] width 20 height 19
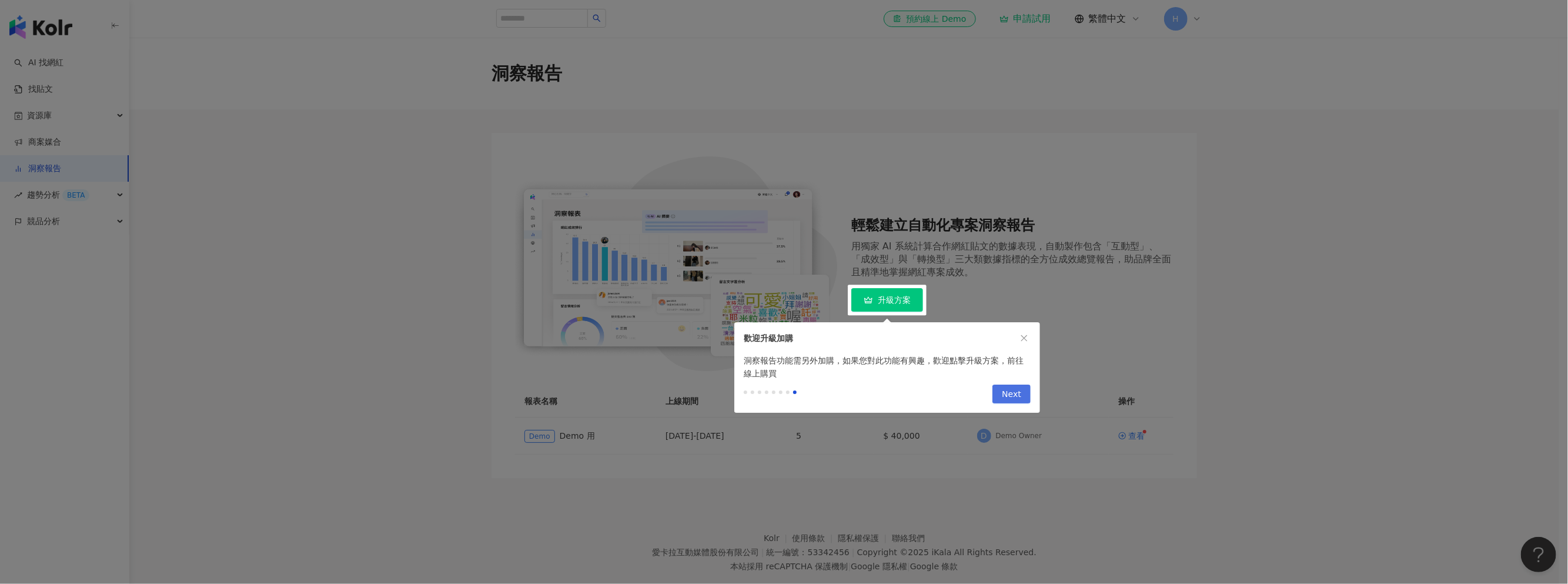
click at [1011, 396] on span "Next" at bounding box center [1011, 394] width 20 height 19
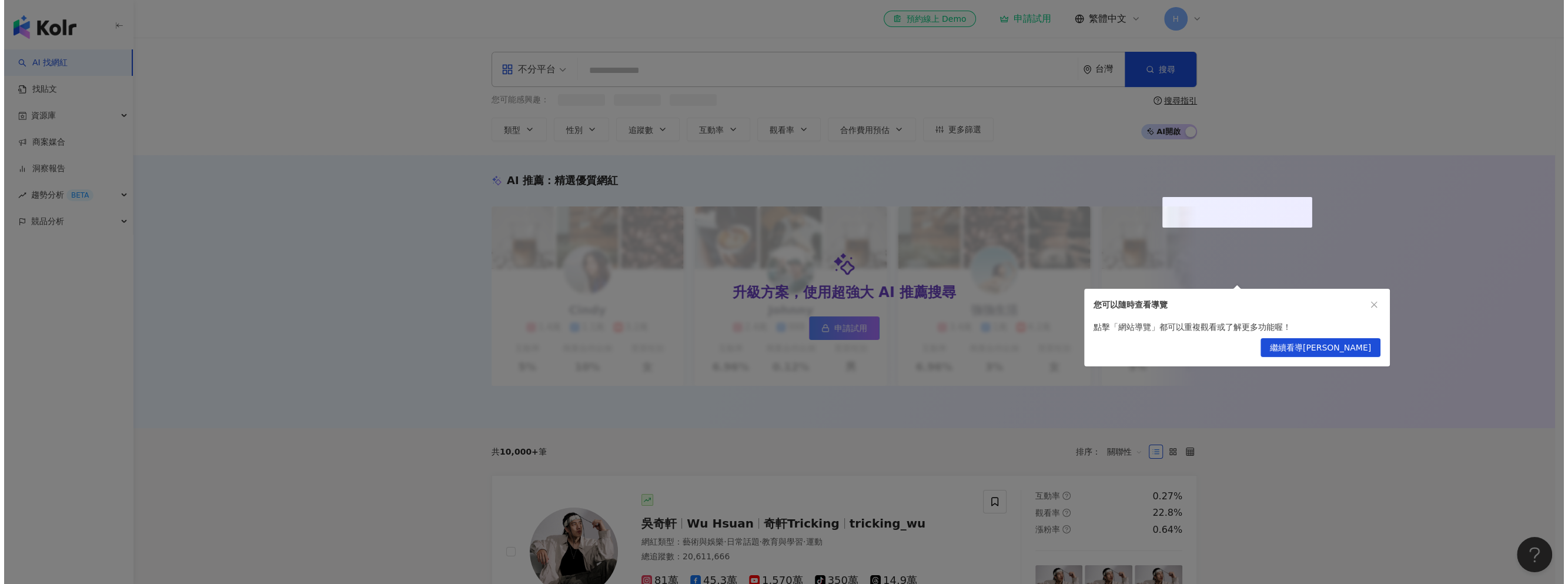
scroll to position [54, 0]
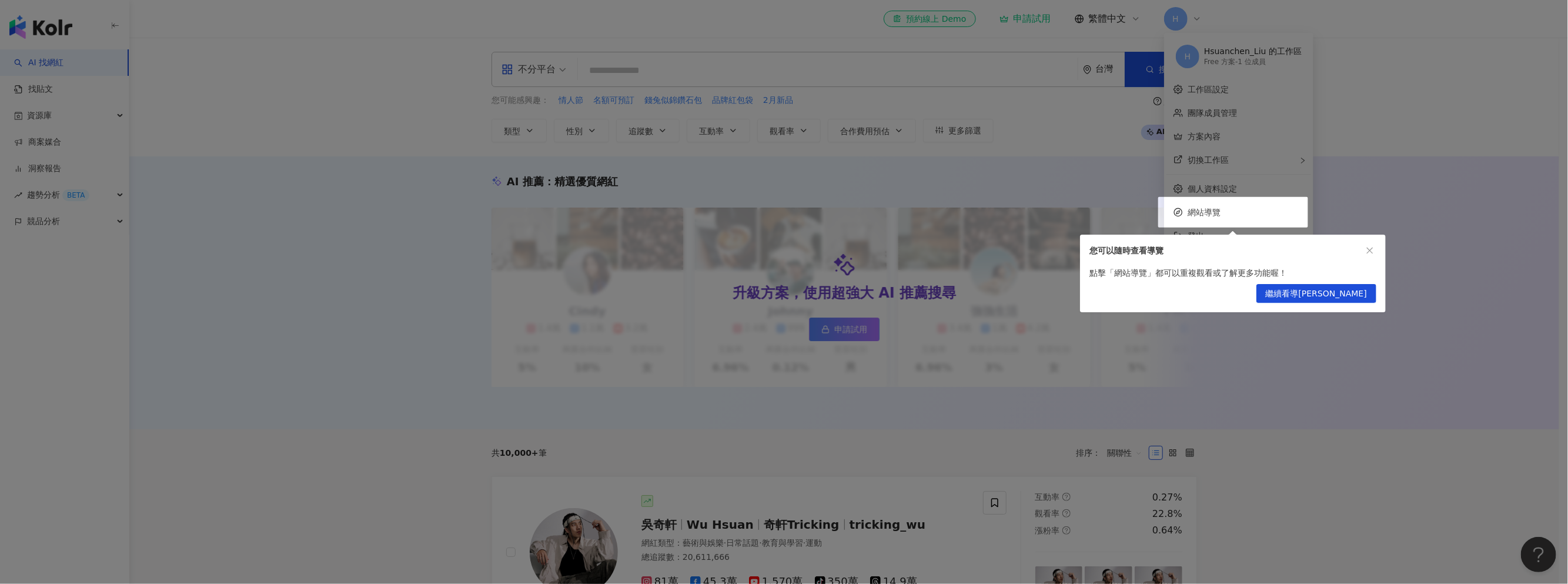
drag, startPoint x: 1374, startPoint y: 252, endPoint x: 1367, endPoint y: 248, distance: 8.1
click at [1374, 252] on button "button" at bounding box center [1369, 250] width 13 height 13
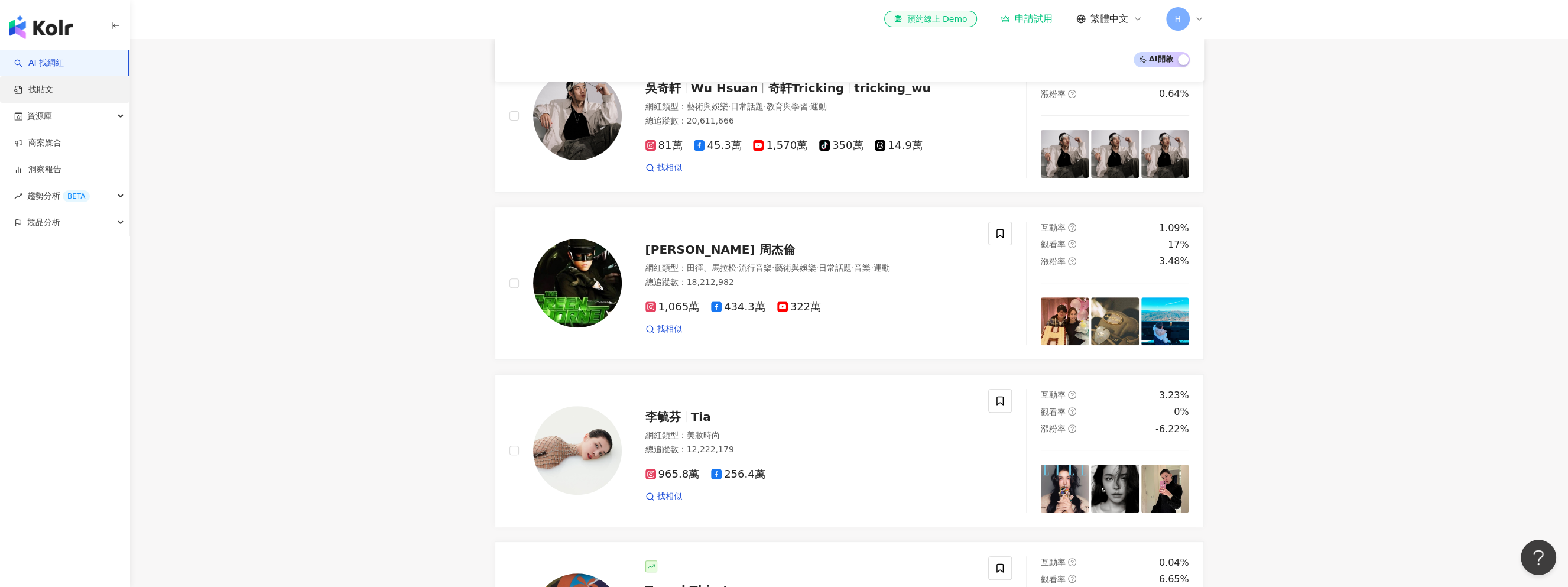
scroll to position [292, 0]
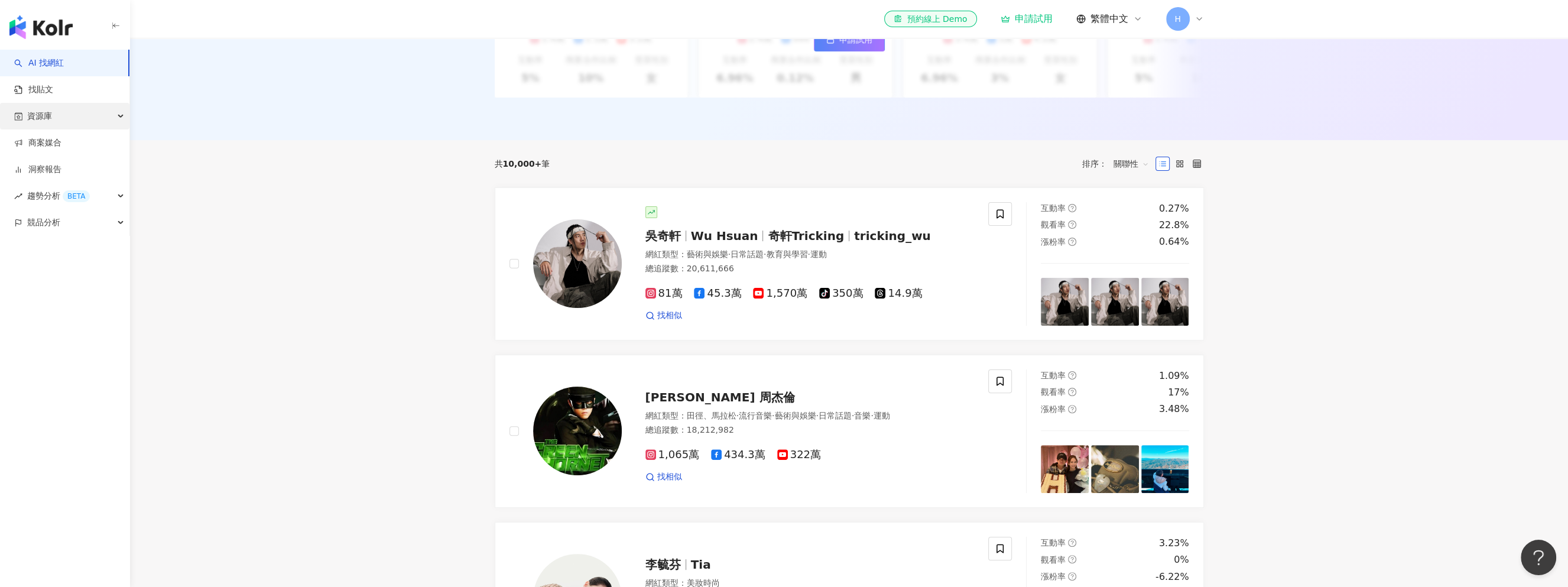
click at [69, 114] on div "資源庫" at bounding box center [64, 116] width 130 height 27
click at [62, 191] on link "貼文收藏" at bounding box center [45, 197] width 33 height 12
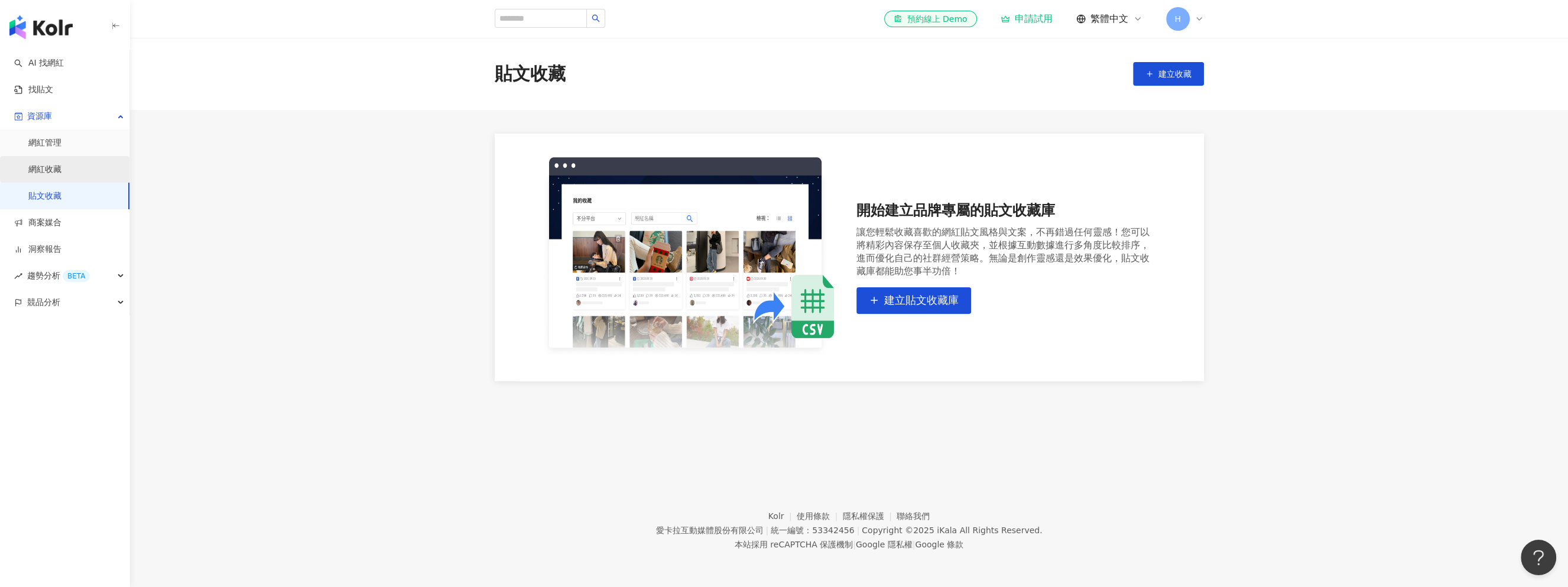
click at [33, 165] on link "網紅收藏" at bounding box center [45, 170] width 33 height 12
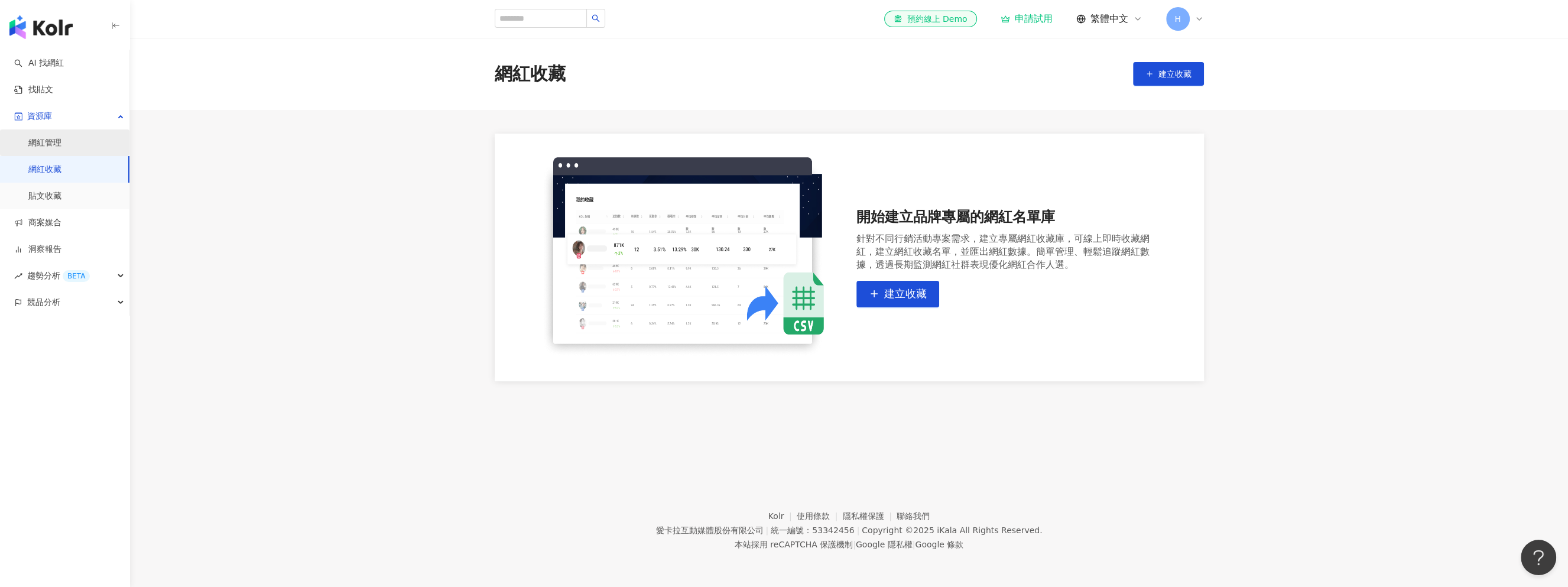
click at [62, 149] on link "網紅管理" at bounding box center [45, 143] width 33 height 12
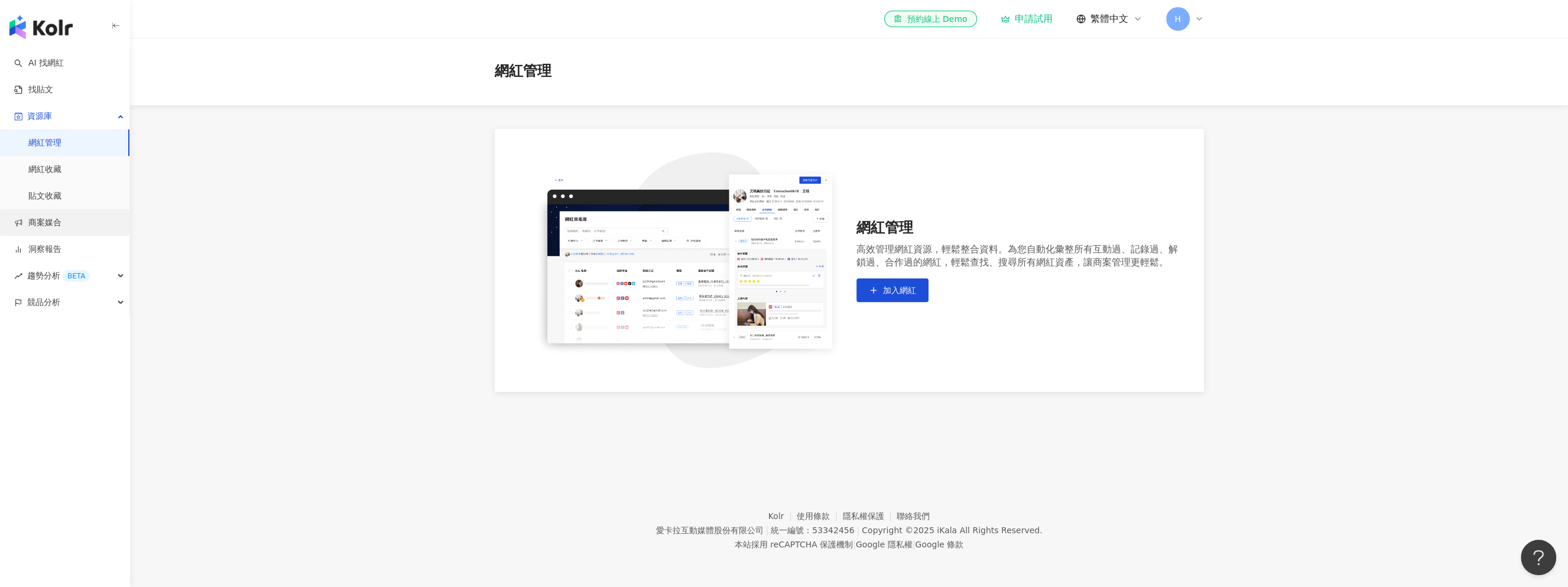
click at [34, 225] on link "商案媒合" at bounding box center [38, 223] width 47 height 12
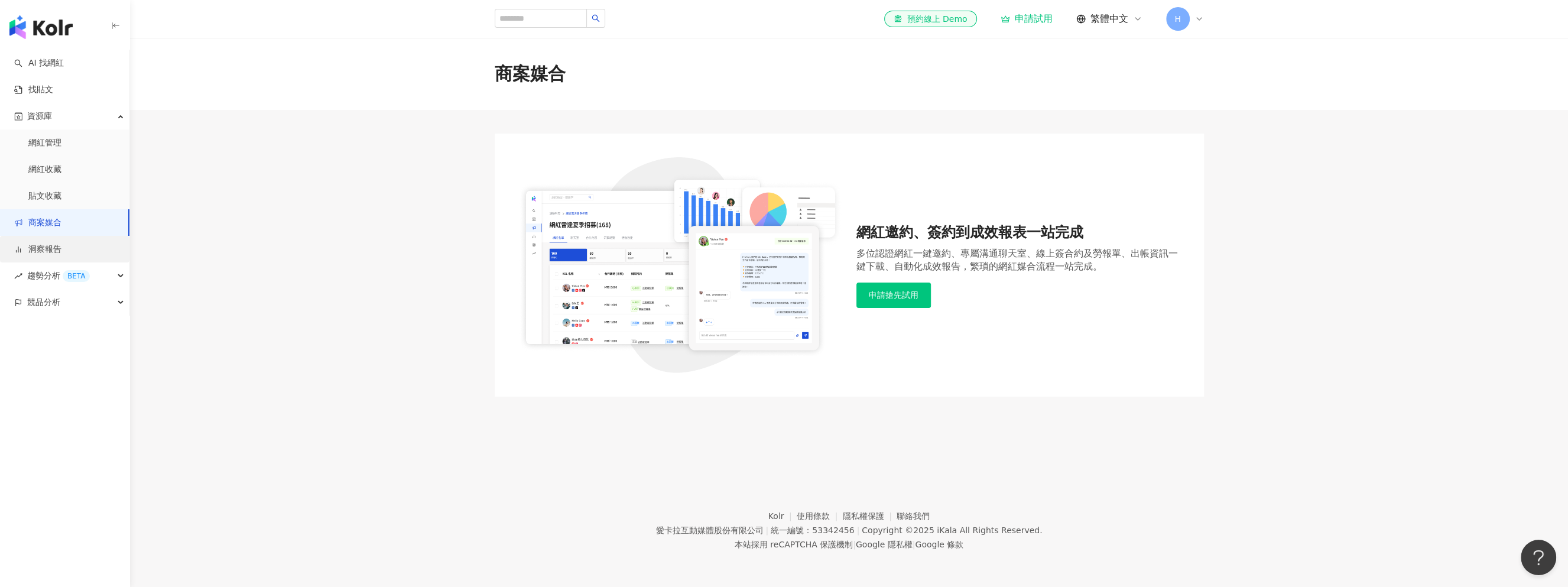
click at [54, 253] on link "洞察報告" at bounding box center [38, 250] width 47 height 12
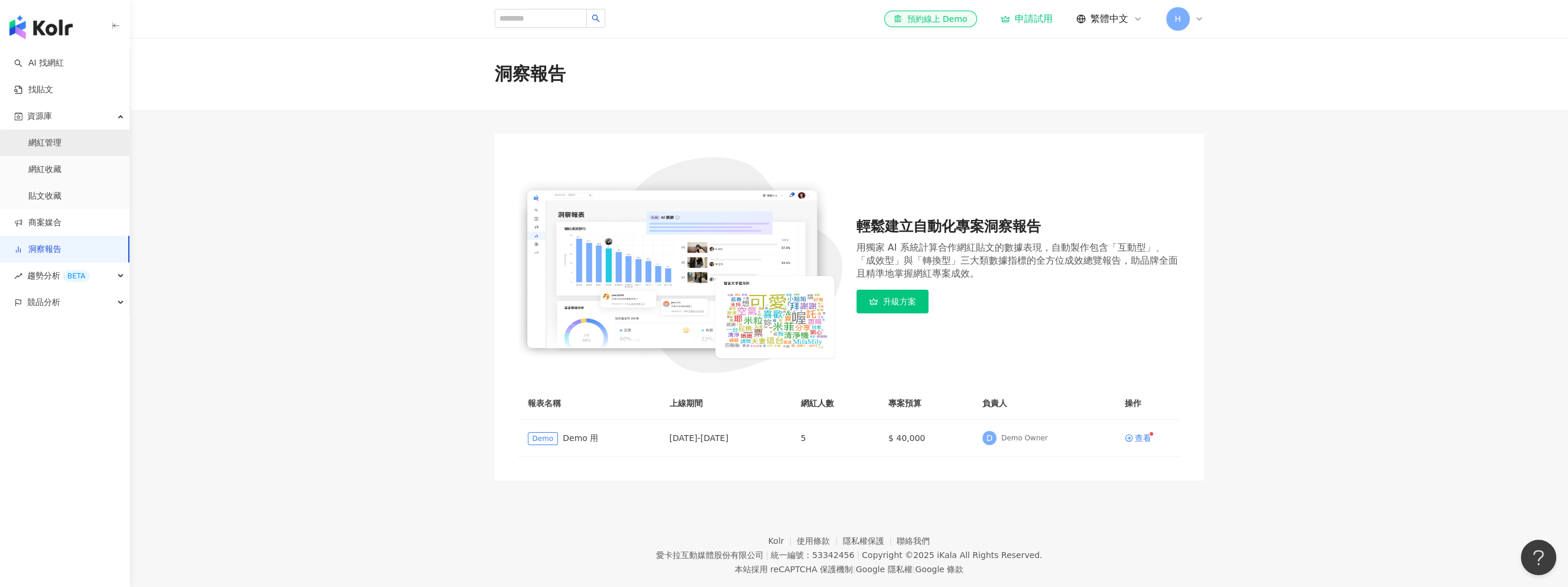
click at [39, 137] on link "網紅管理" at bounding box center [45, 143] width 33 height 12
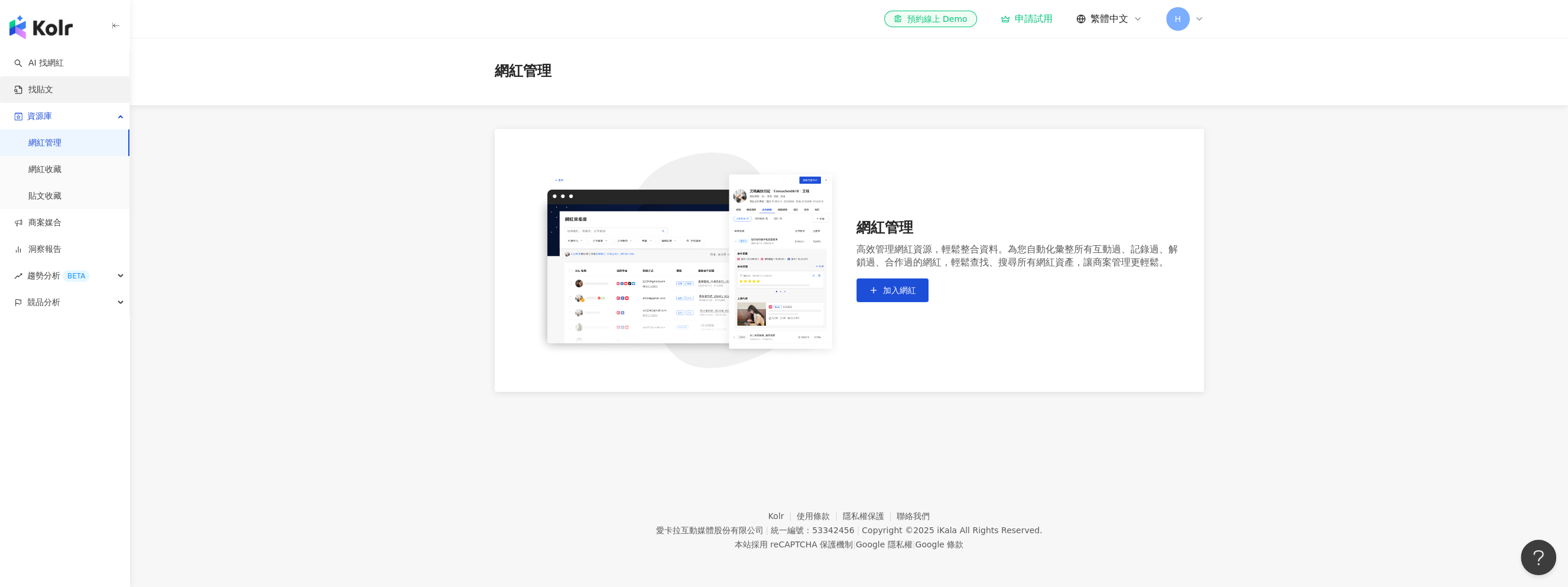
click at [51, 92] on link "找貼文" at bounding box center [33, 90] width 39 height 12
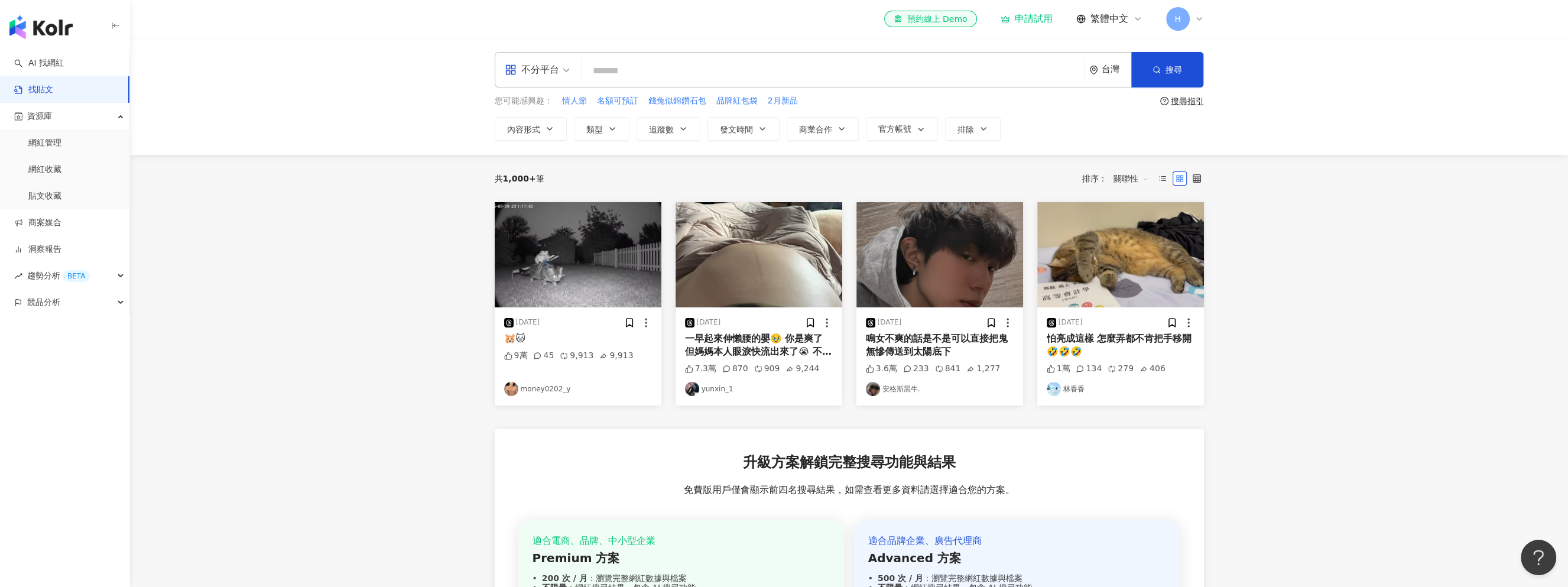
click at [621, 70] on input "search" at bounding box center [832, 71] width 493 height 26
click at [528, 74] on div "不分平台" at bounding box center [531, 70] width 54 height 19
click at [651, 69] on input "search" at bounding box center [832, 71] width 493 height 26
type input "**********"
click at [1099, 70] on div "台灣" at bounding box center [1110, 70] width 42 height 34
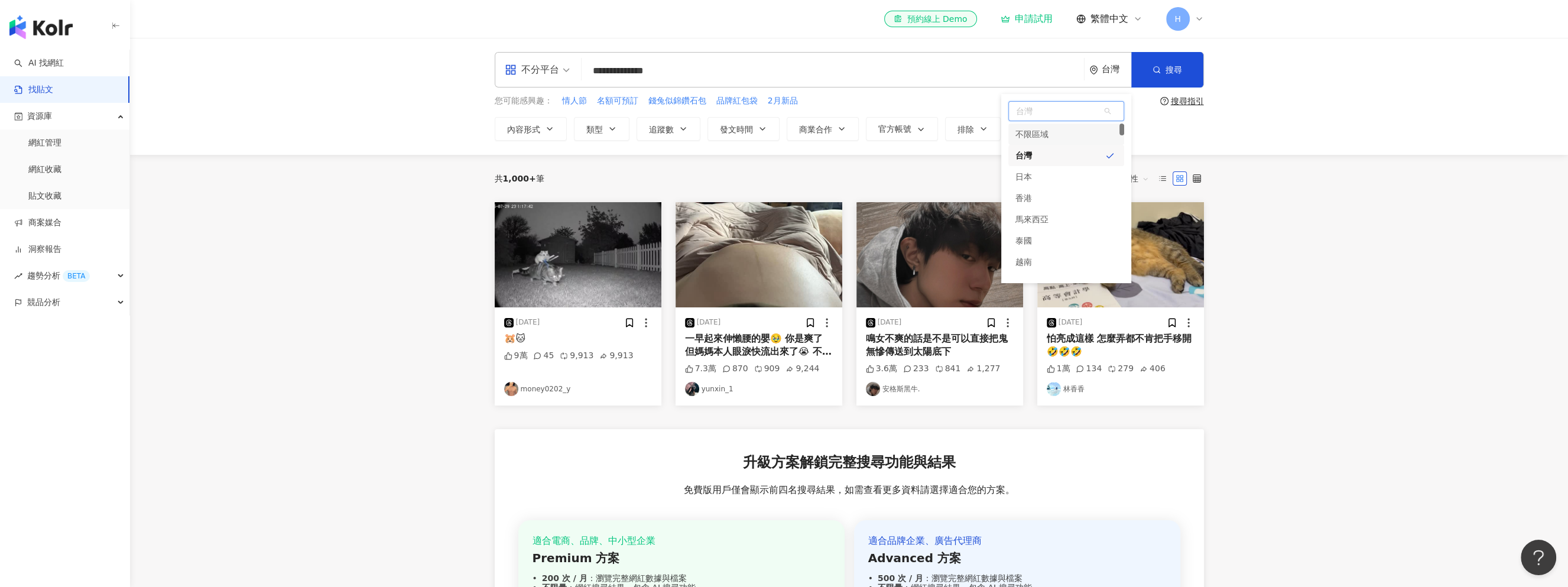
click at [1062, 135] on div "不限區域" at bounding box center [1066, 134] width 116 height 21
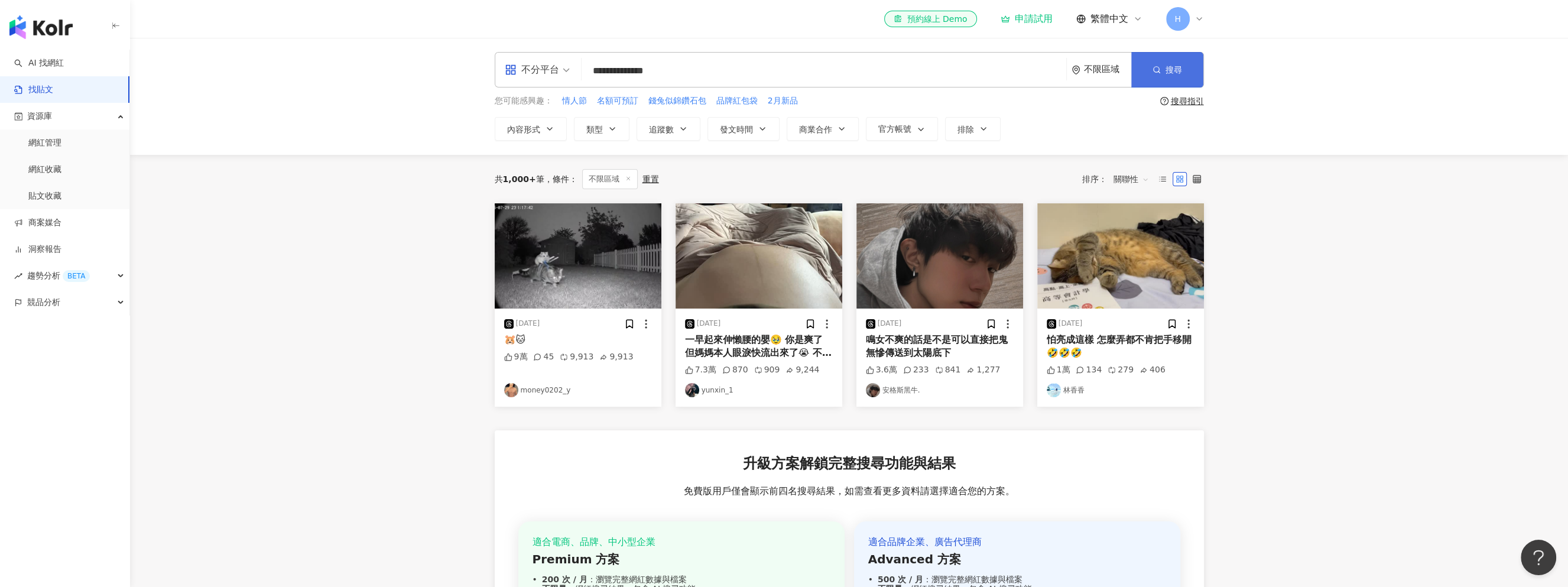
click at [1169, 70] on span "搜尋" at bounding box center [1173, 70] width 16 height 9
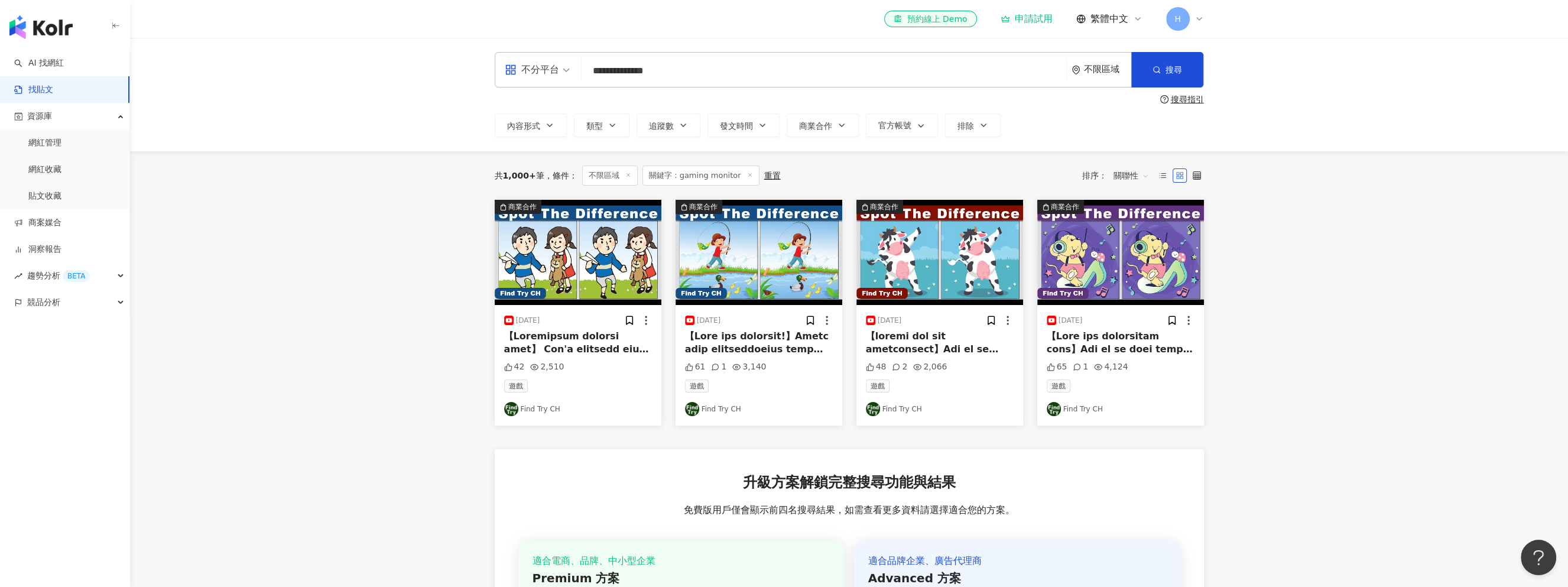
click at [1134, 176] on span "關聯性" at bounding box center [1131, 176] width 35 height 19
click at [1133, 239] on div "觀看數" at bounding box center [1132, 239] width 33 height 13
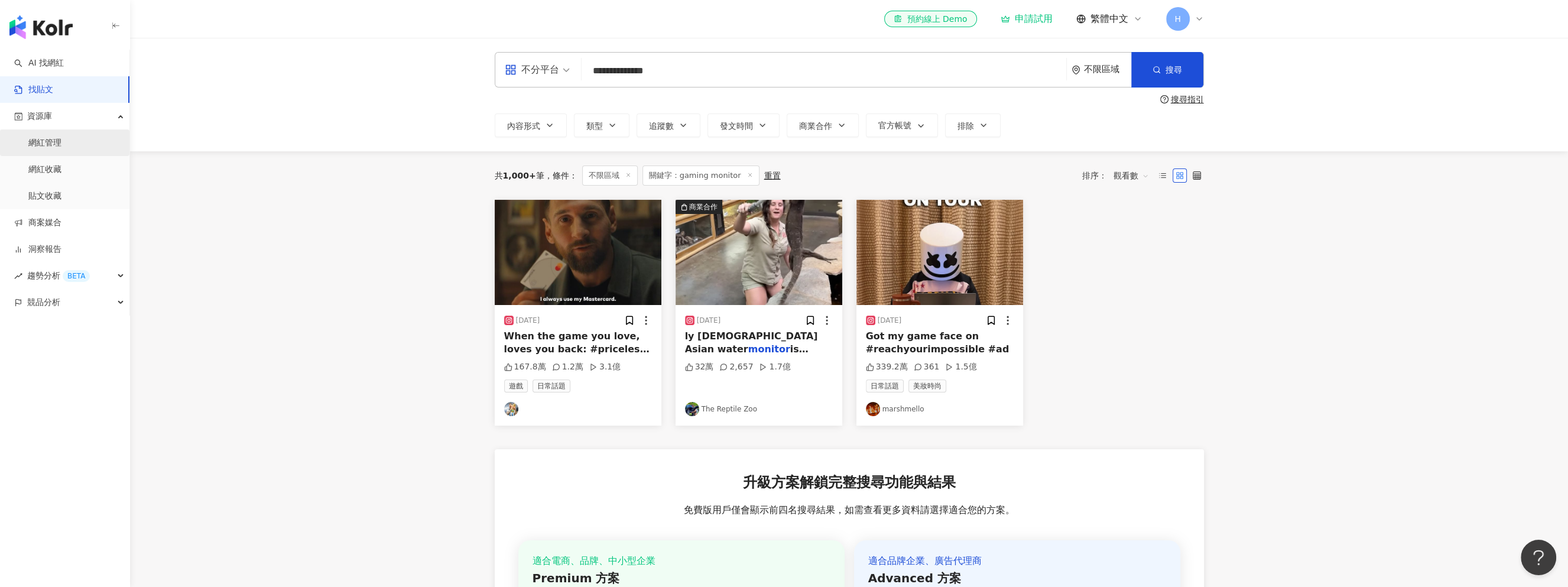
click at [56, 149] on link "網紅管理" at bounding box center [45, 143] width 33 height 12
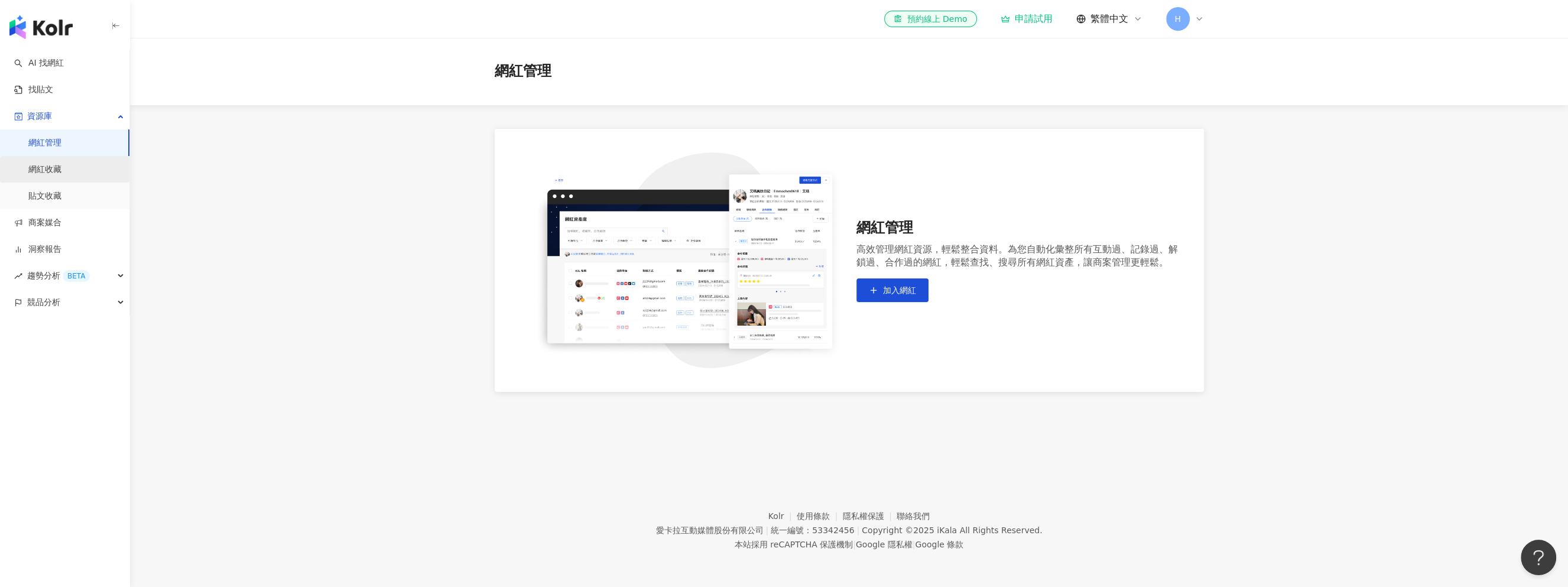
click at [62, 170] on link "網紅收藏" at bounding box center [45, 170] width 33 height 12
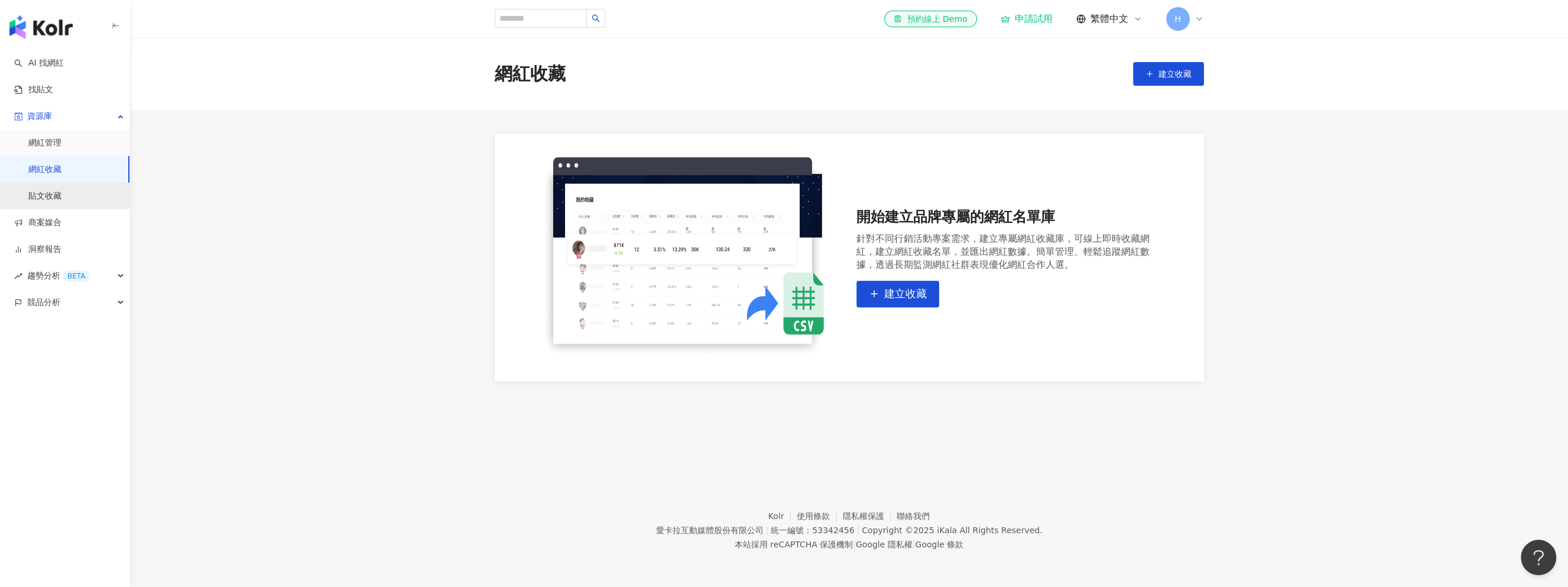
click at [62, 195] on link "貼文收藏" at bounding box center [45, 197] width 33 height 12
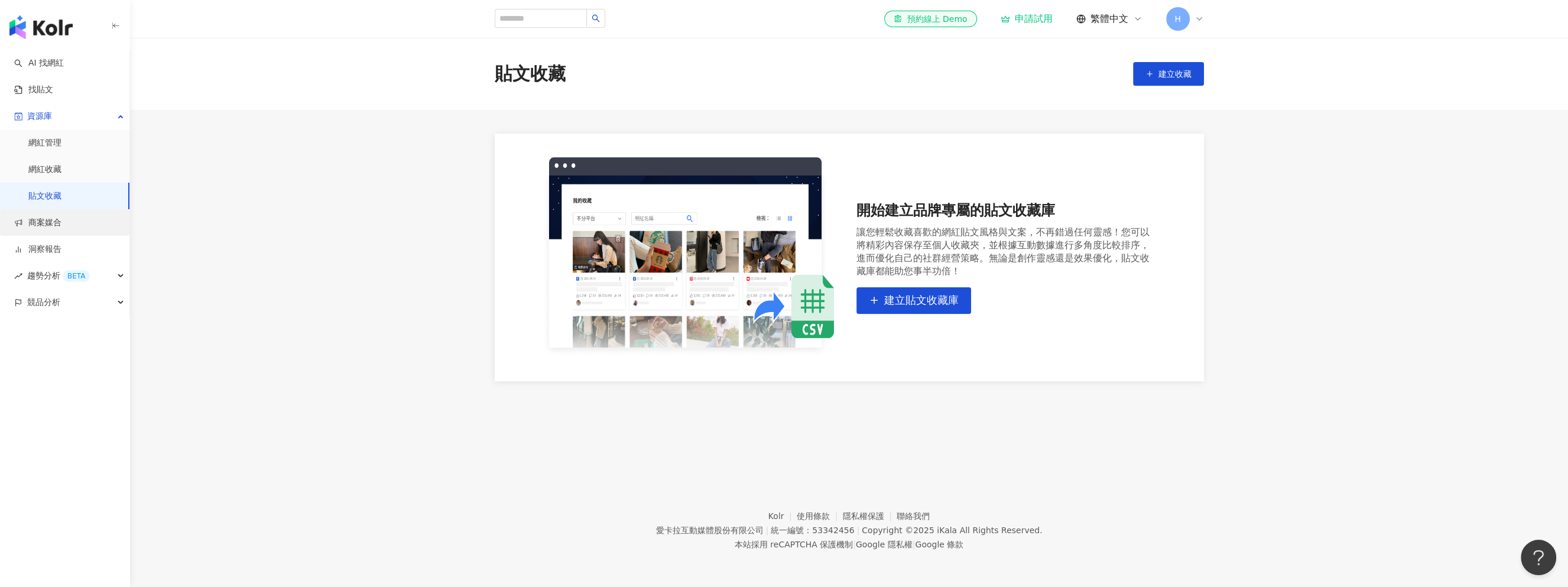
click at [62, 228] on link "商案媒合" at bounding box center [38, 223] width 47 height 12
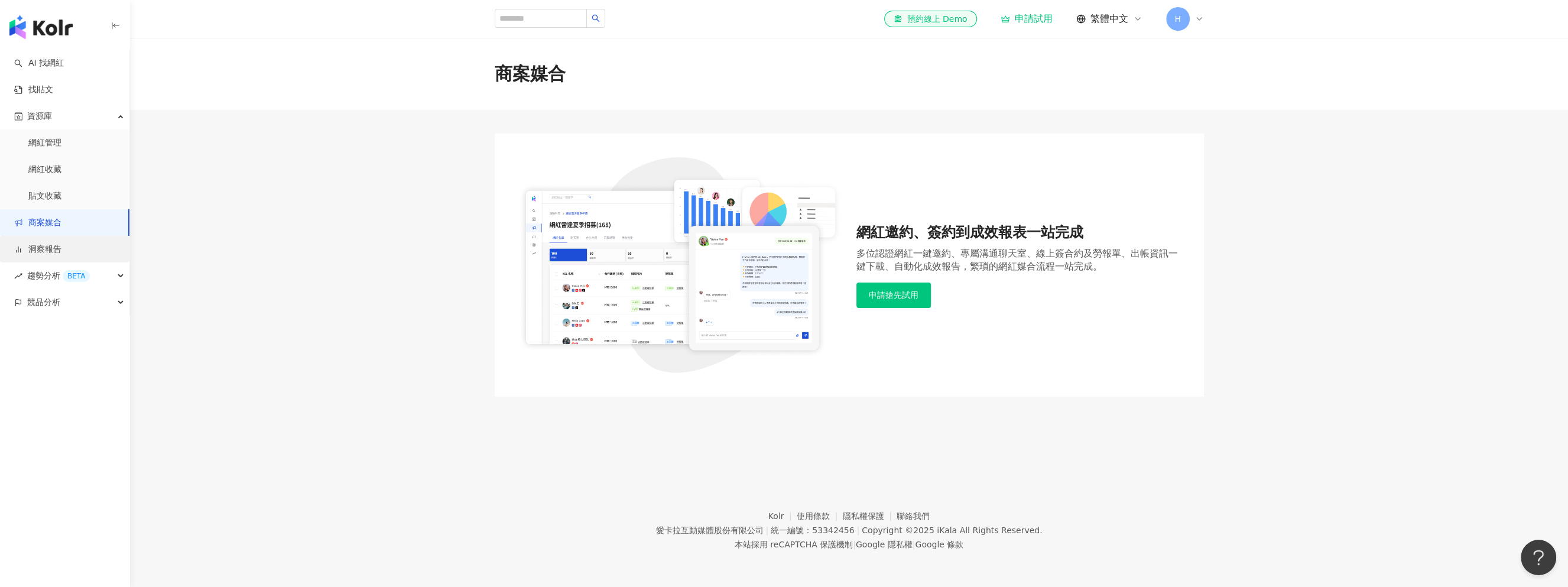
click at [62, 248] on link "洞察報告" at bounding box center [38, 250] width 47 height 12
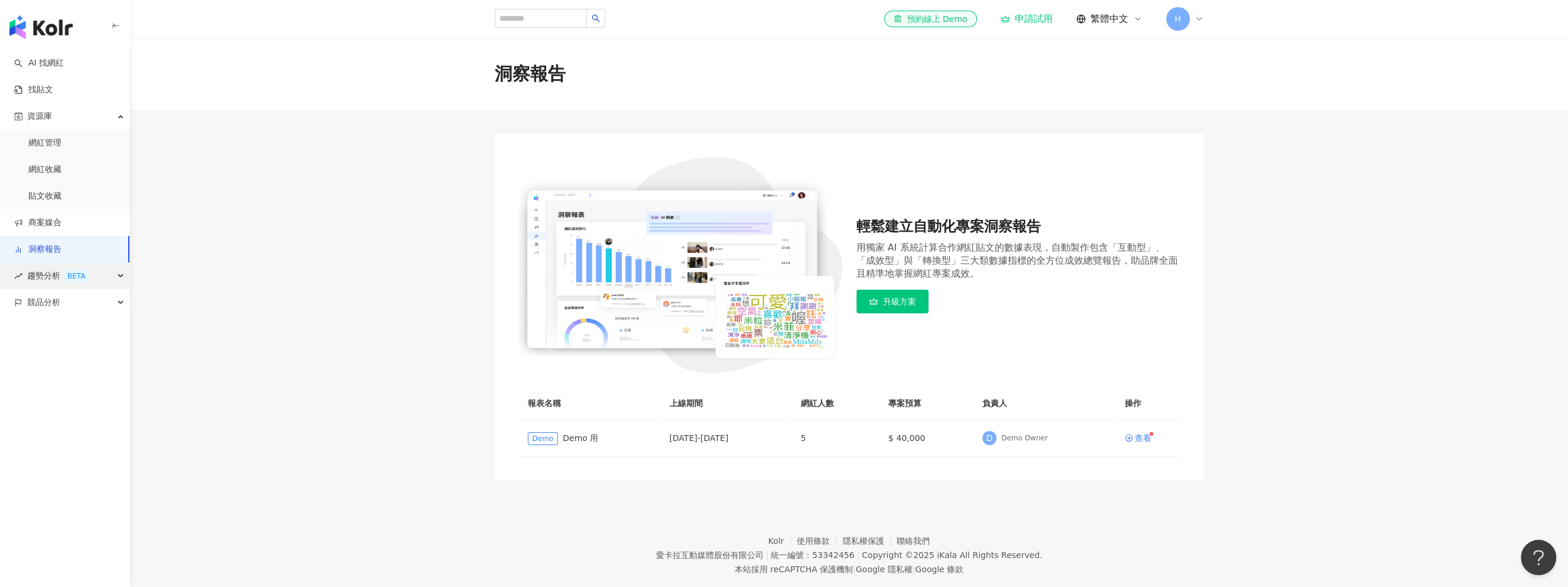
click at [90, 287] on div "趨勢分析 BETA" at bounding box center [64, 275] width 130 height 27
click at [81, 302] on link "Hashtag 排行" at bounding box center [55, 303] width 54 height 12
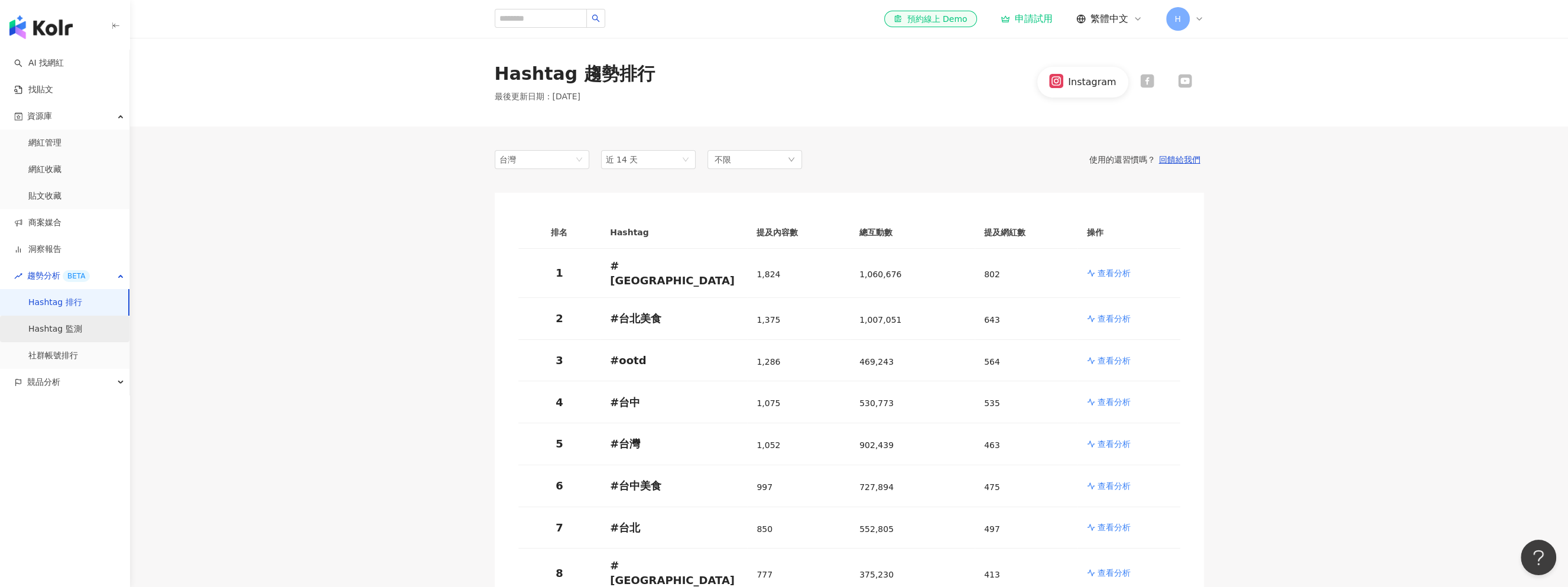
click at [77, 330] on link "Hashtag 監測" at bounding box center [55, 330] width 54 height 12
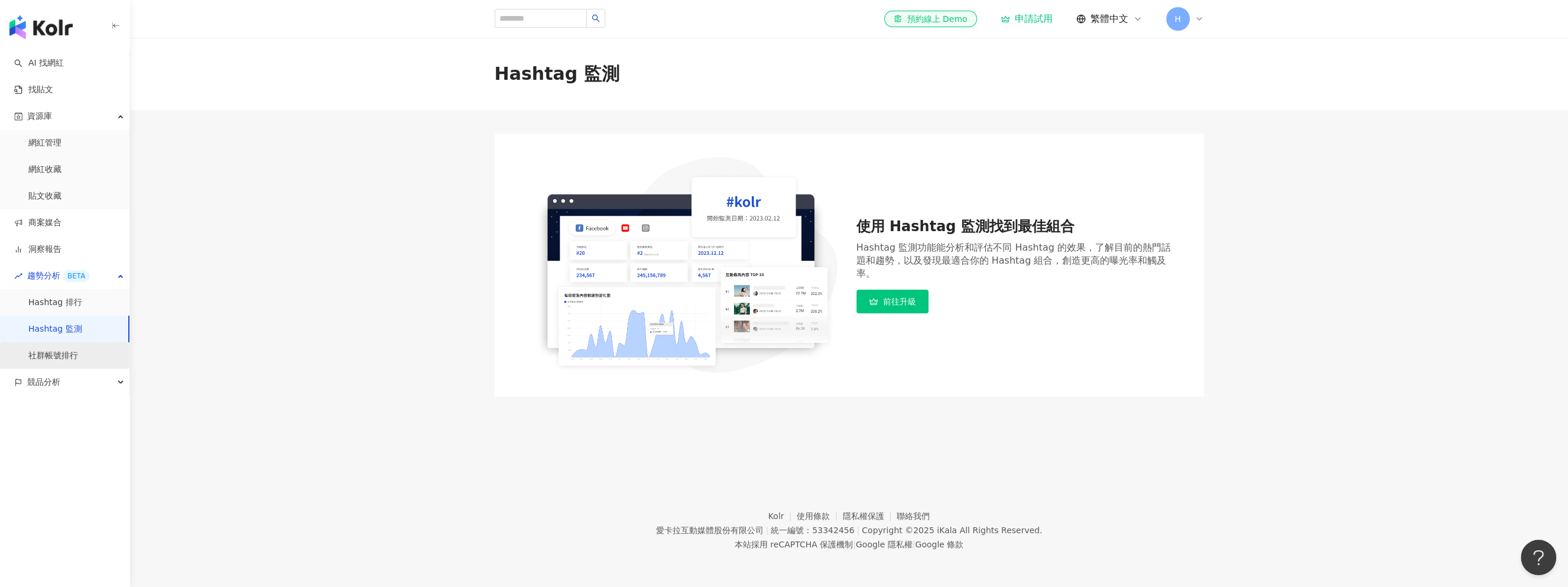
click at [70, 352] on link "社群帳號排行" at bounding box center [53, 356] width 50 height 12
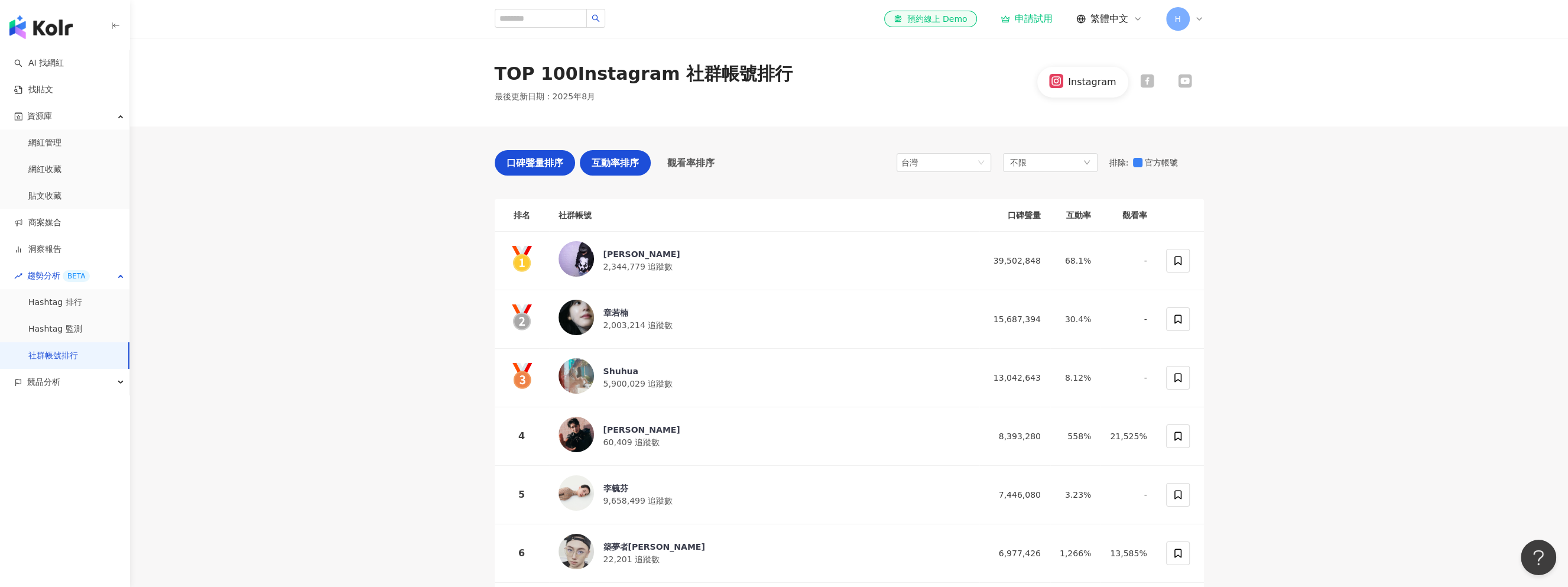
click at [602, 156] on span "互動率排序" at bounding box center [614, 162] width 47 height 15
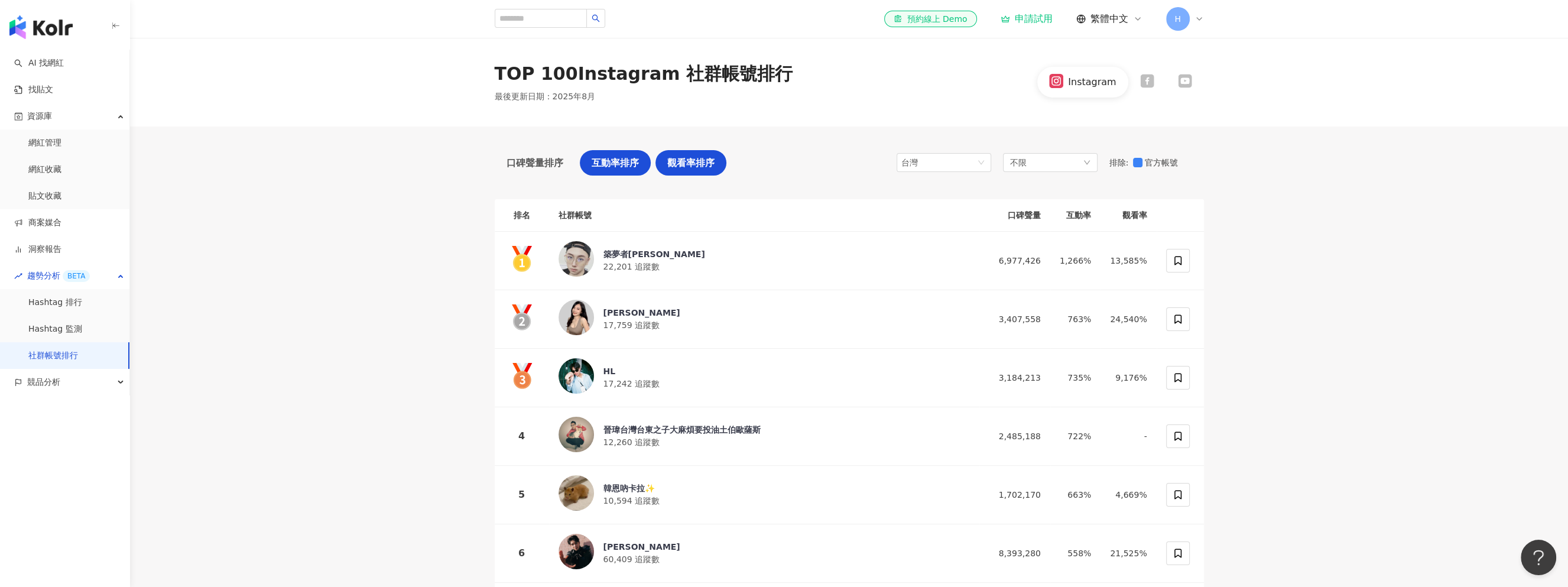
click at [711, 161] on span "觀看率排序" at bounding box center [691, 162] width 47 height 15
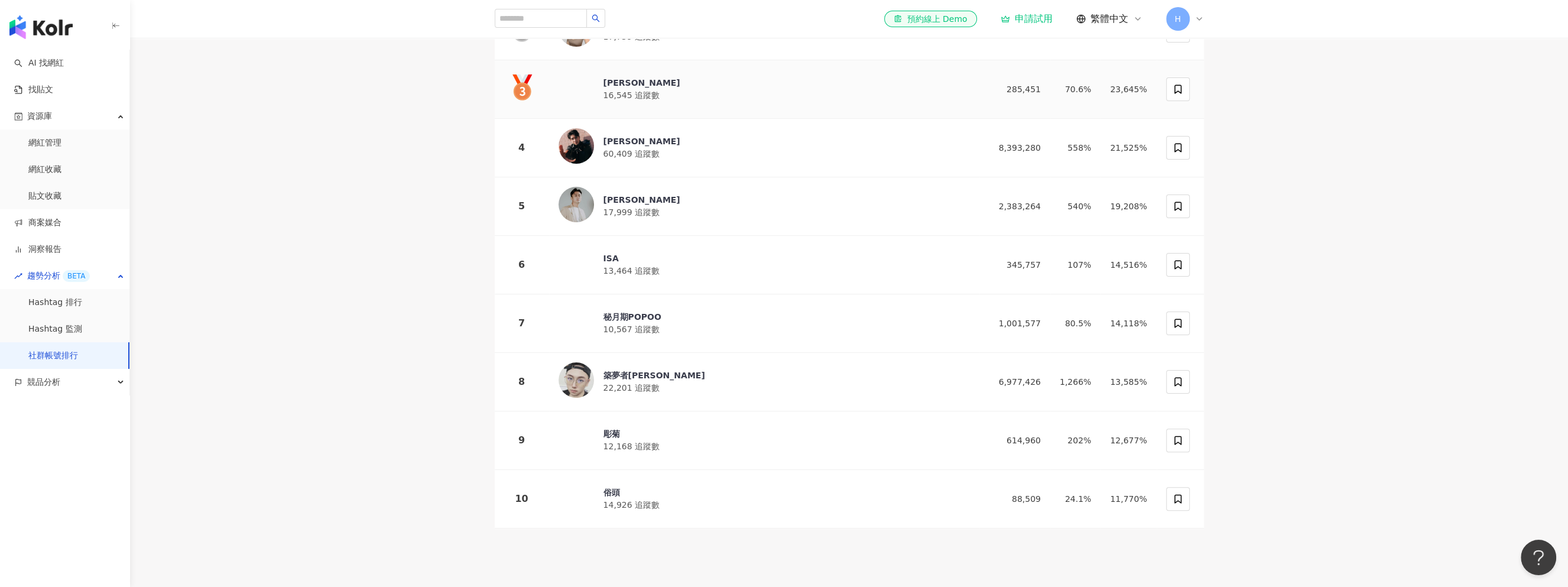
scroll to position [295, 0]
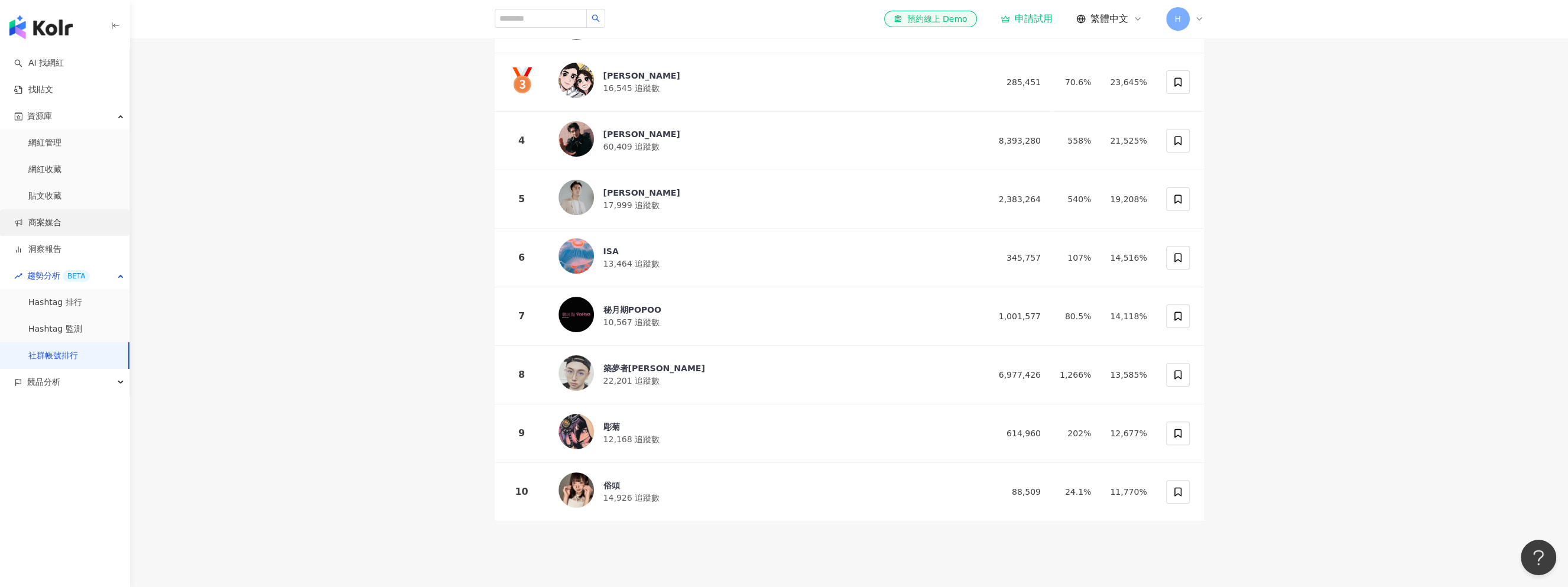
click at [48, 229] on link "商案媒合" at bounding box center [38, 223] width 47 height 12
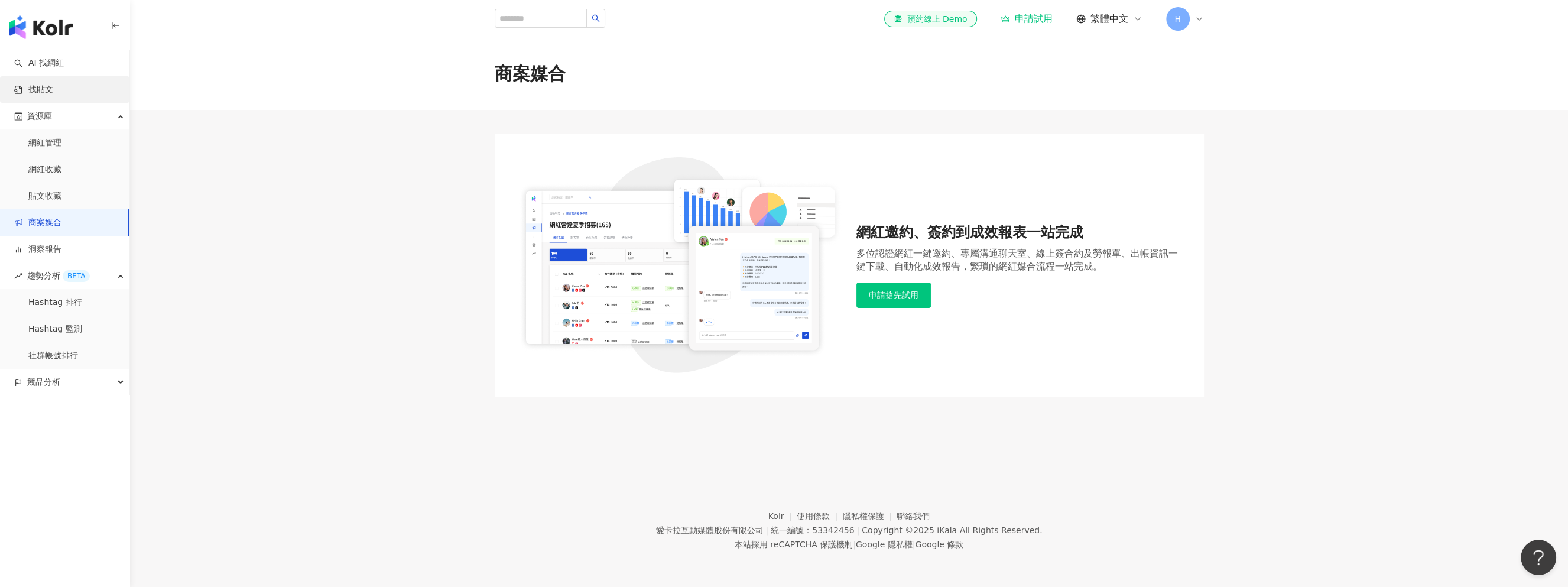
click at [53, 92] on link "找貼文" at bounding box center [33, 90] width 39 height 12
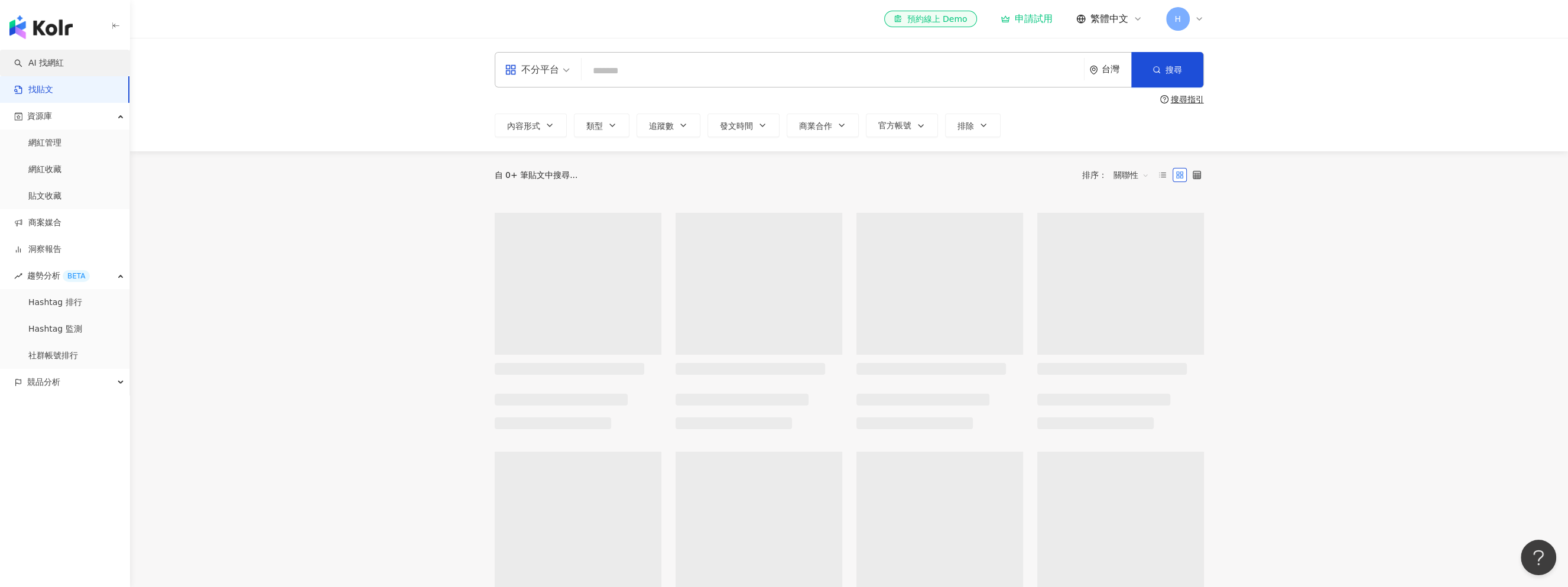
click at [64, 64] on link "AI 找網紅" at bounding box center [39, 64] width 50 height 12
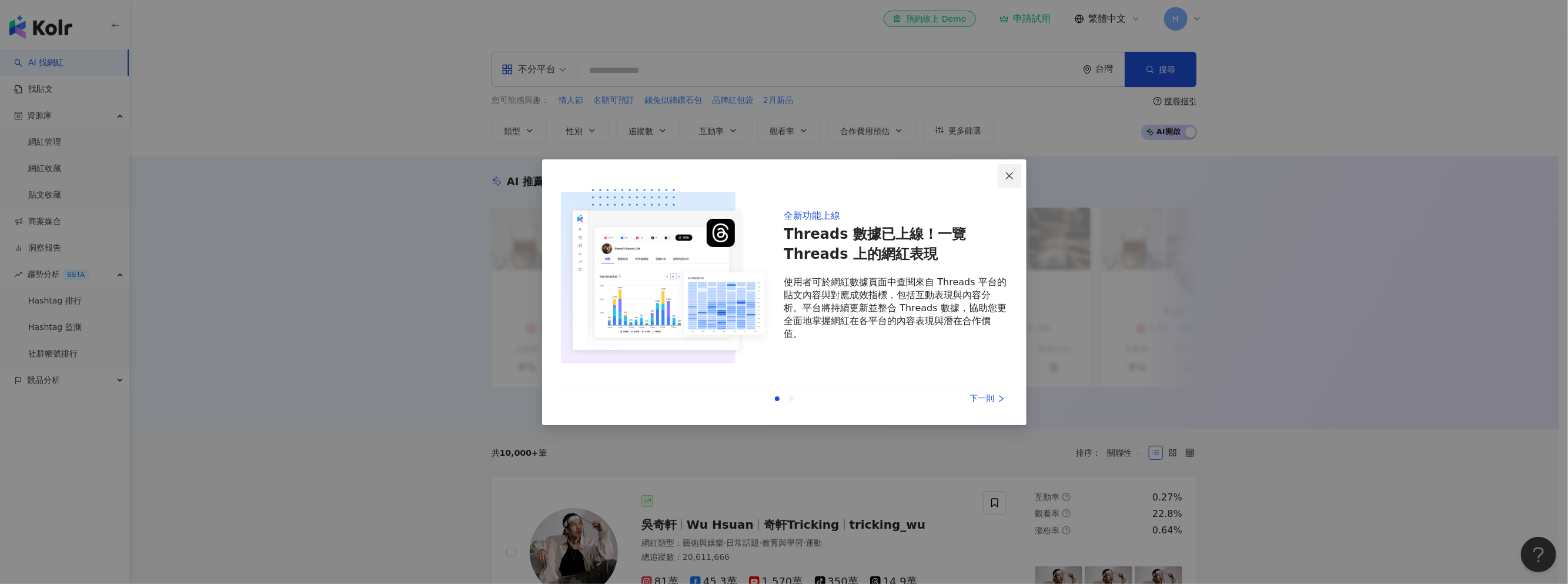
click at [1008, 181] on button "Close" at bounding box center [1010, 176] width 24 height 24
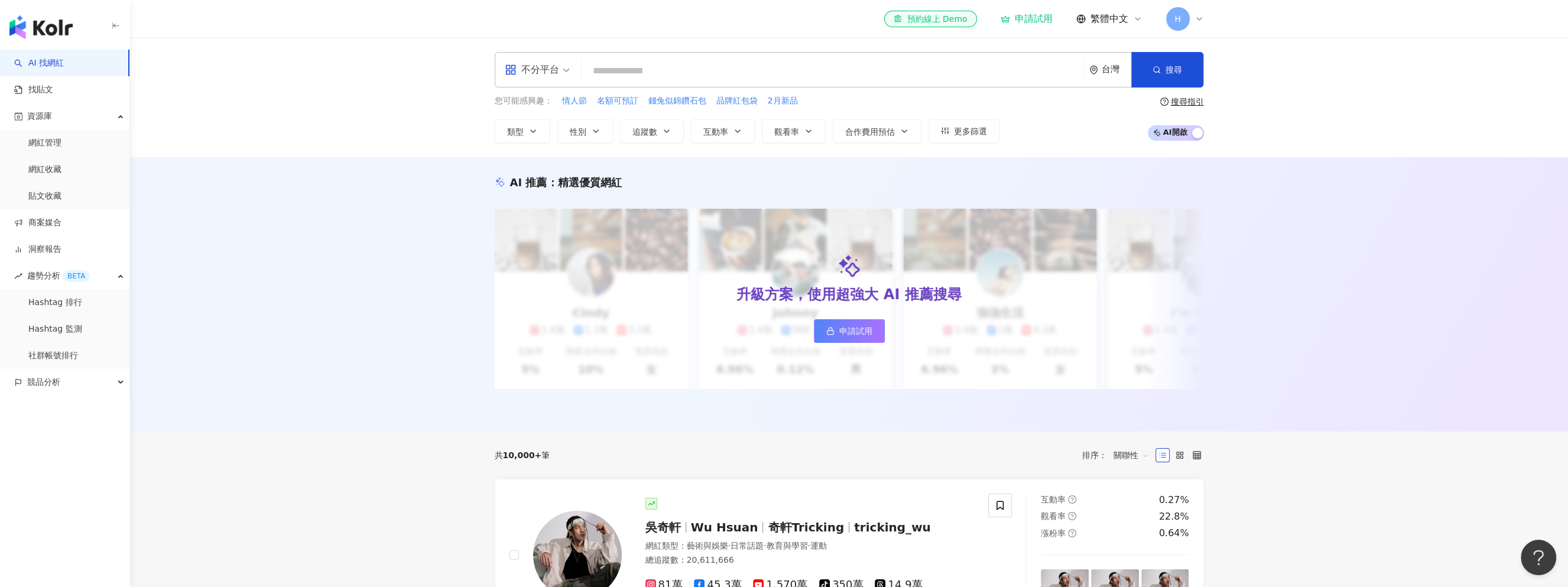
click at [675, 75] on input "search" at bounding box center [832, 71] width 493 height 22
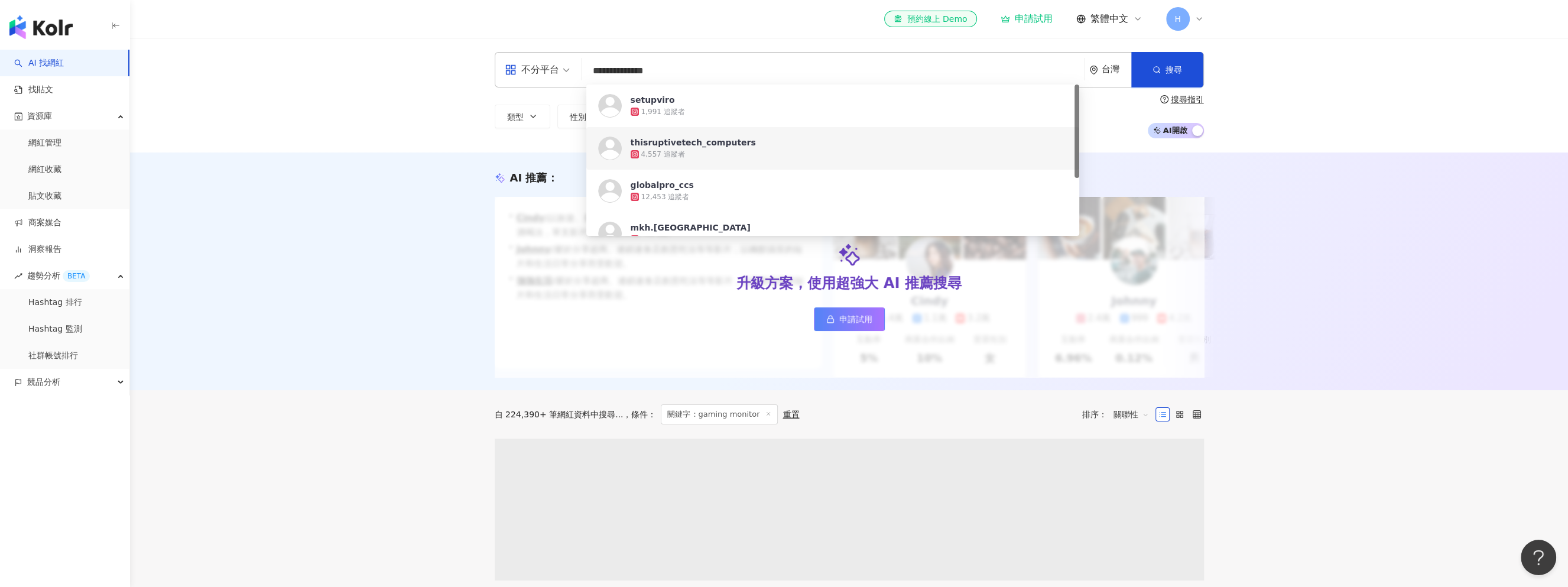
type input "**********"
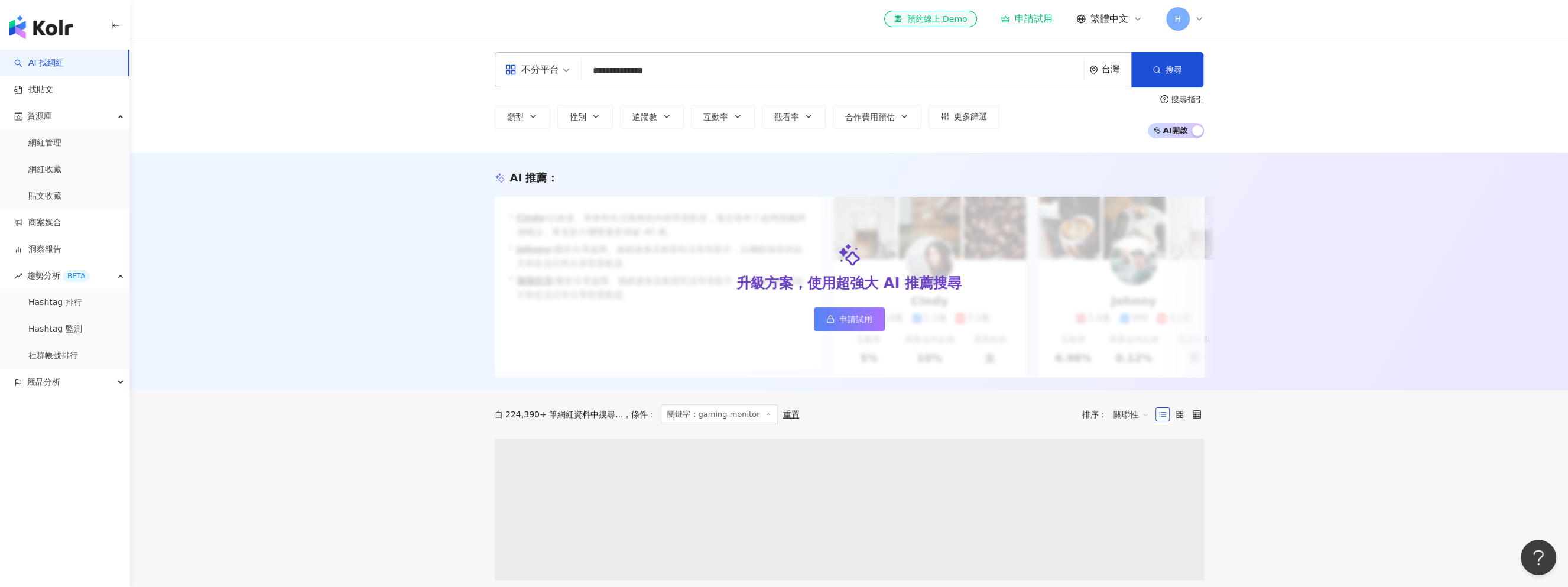
click at [366, 253] on div "AI 推薦 ： 升級方案，使用超強大 AI 推薦搜尋 申請試用 • [PERSON_NAME] : 以旅遊、美食和生活風格的內容而受歡迎，最近發布了超商隱藏調…" at bounding box center [850, 271] width 1438 height 238
